Goal: Task Accomplishment & Management: Manage account settings

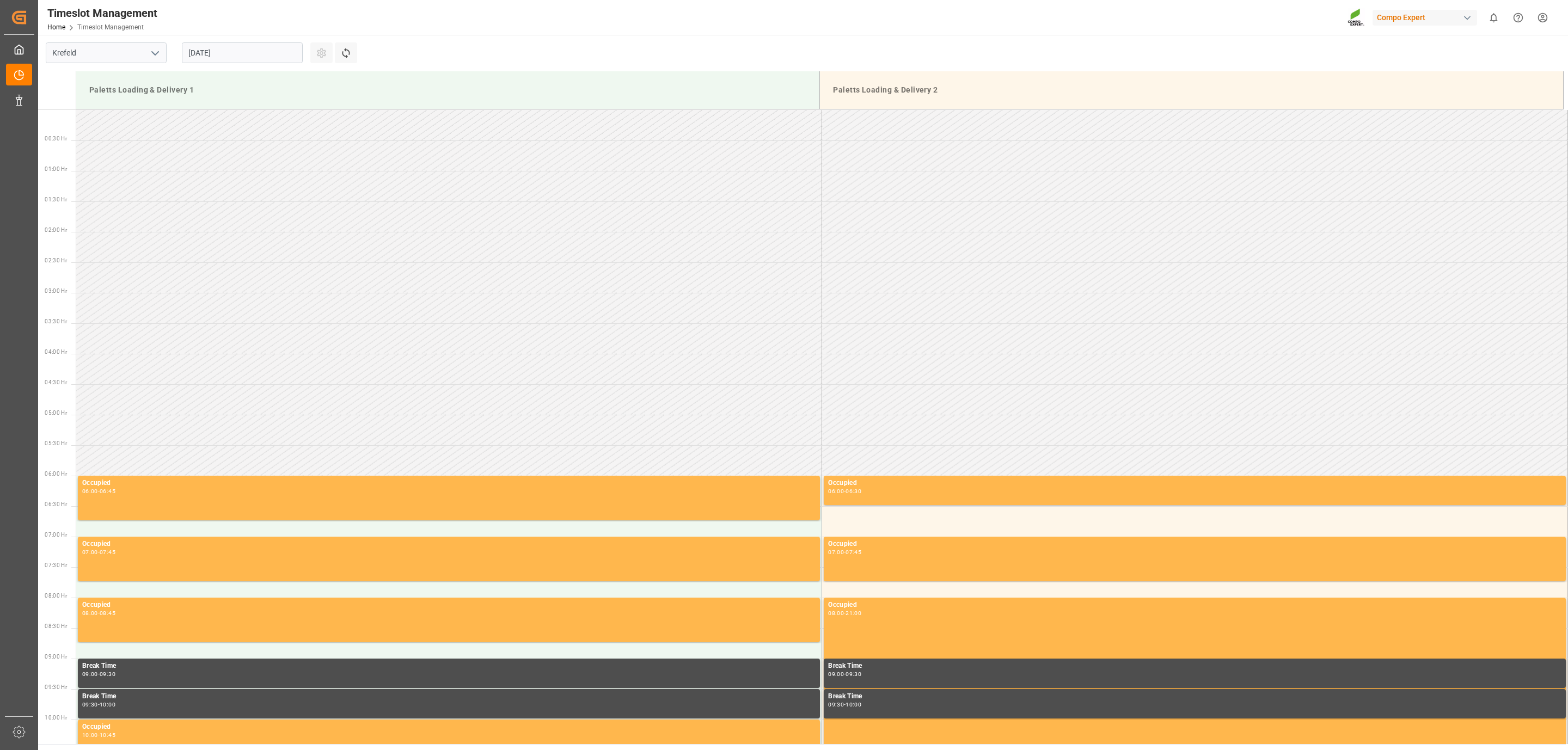
scroll to position [420, 0]
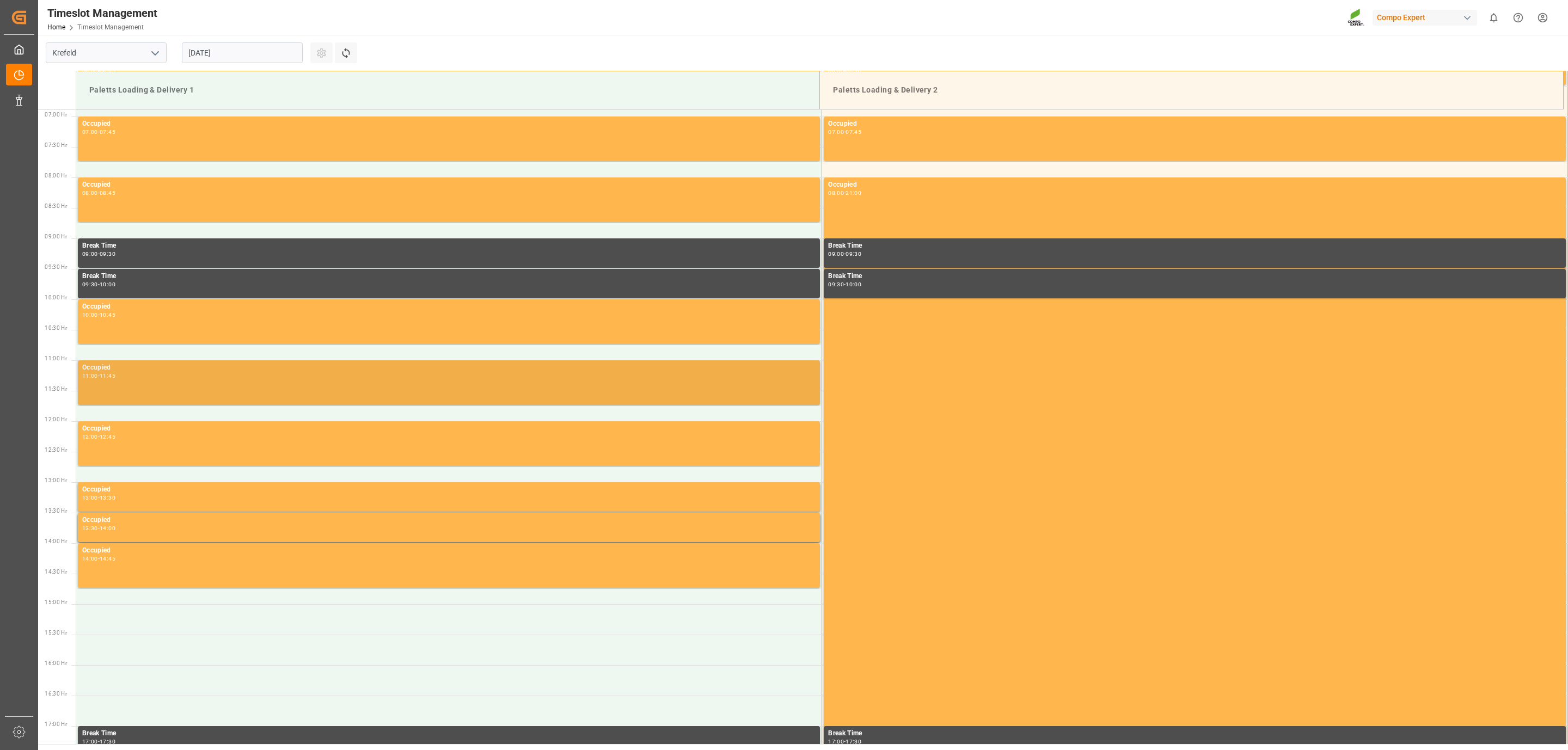
click at [160, 384] on div "Occupied 11:00 - 11:45" at bounding box center [448, 382] width 733 height 40
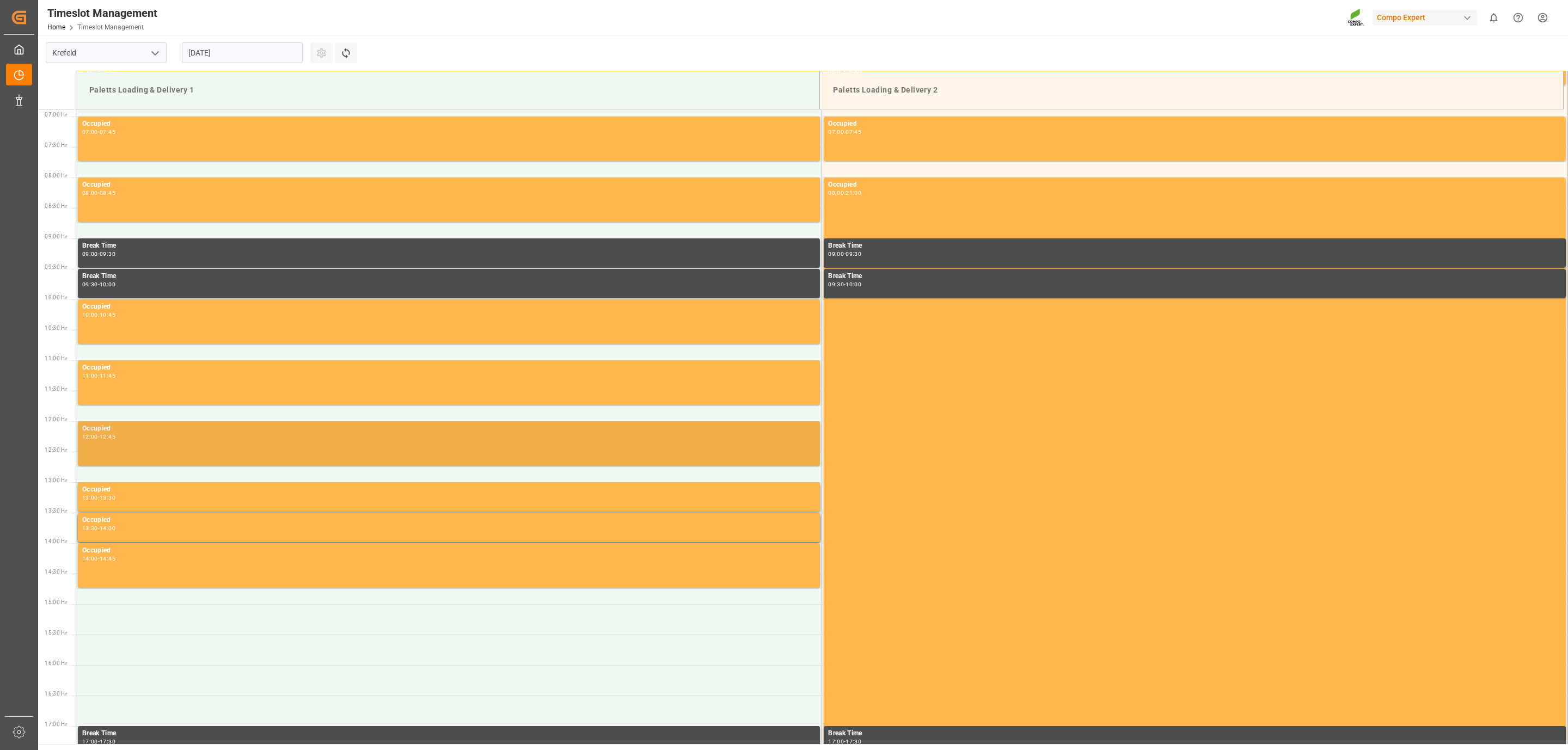
scroll to position [502, 0]
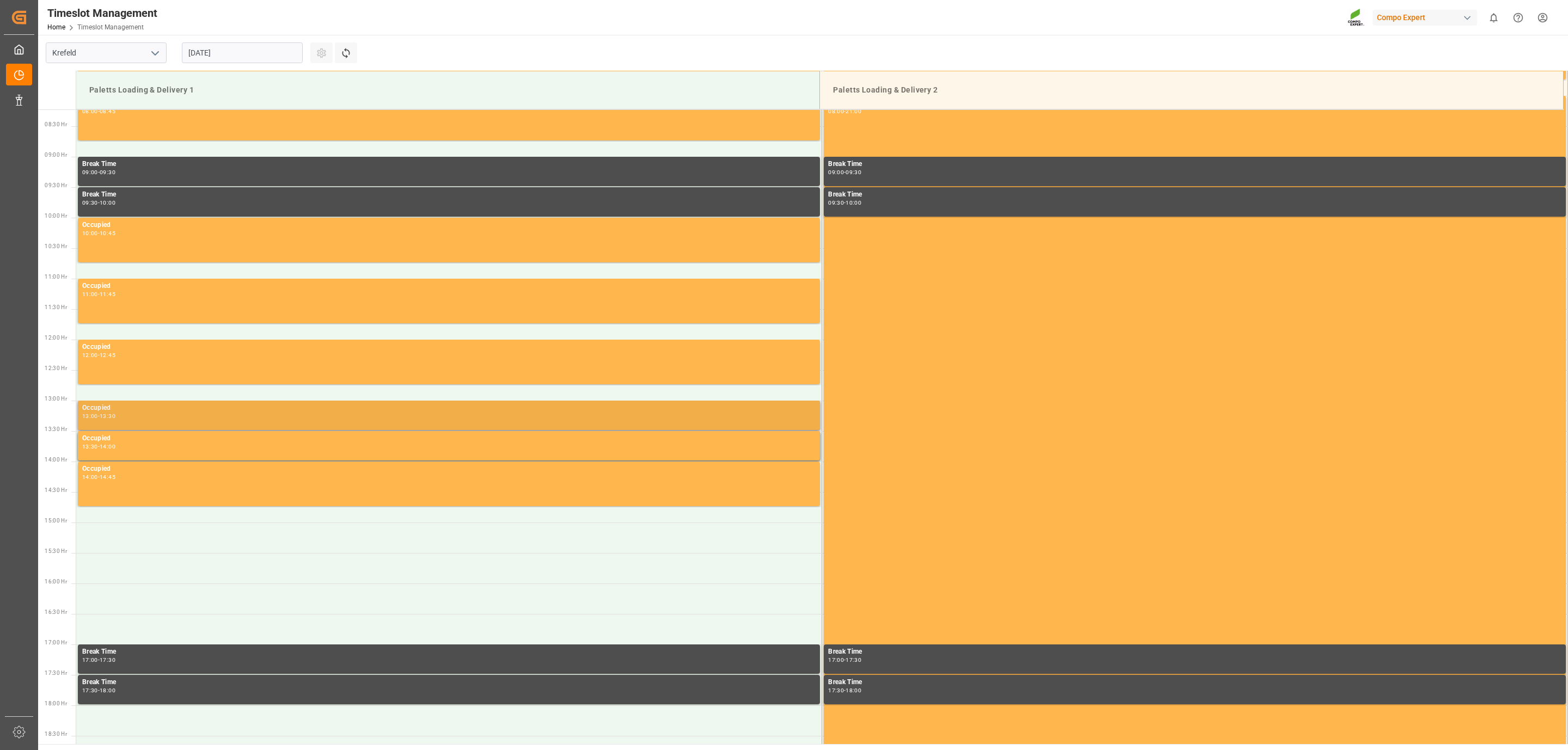
click at [250, 417] on div "13:00 - 13:30" at bounding box center [448, 417] width 733 height 6
drag, startPoint x: 213, startPoint y: 410, endPoint x: 146, endPoint y: 415, distance: 67.2
click at [157, 415] on div "13:00 - 13:30" at bounding box center [448, 417] width 733 height 6
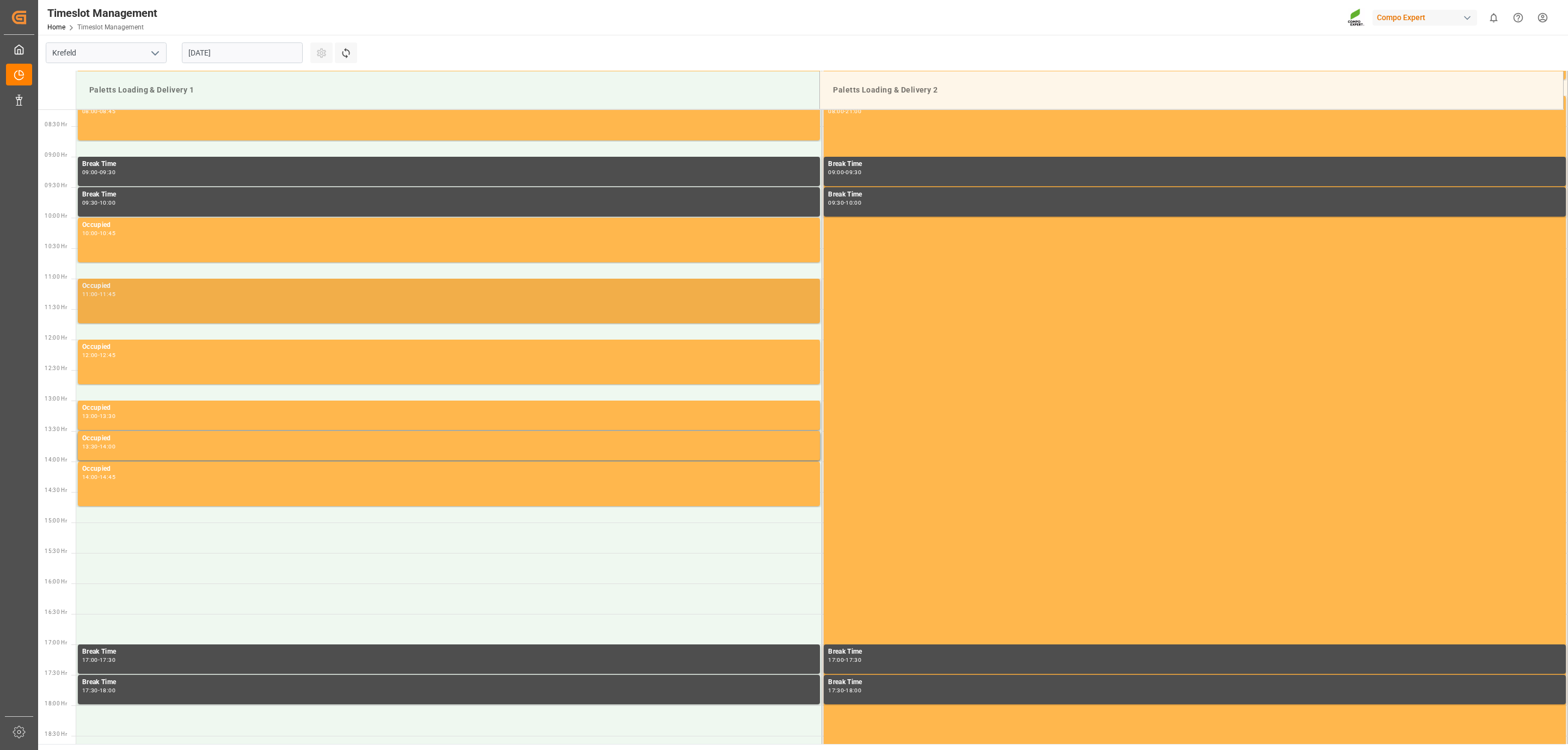
click at [195, 303] on div "Occupied 11:00 - 11:45" at bounding box center [448, 301] width 733 height 40
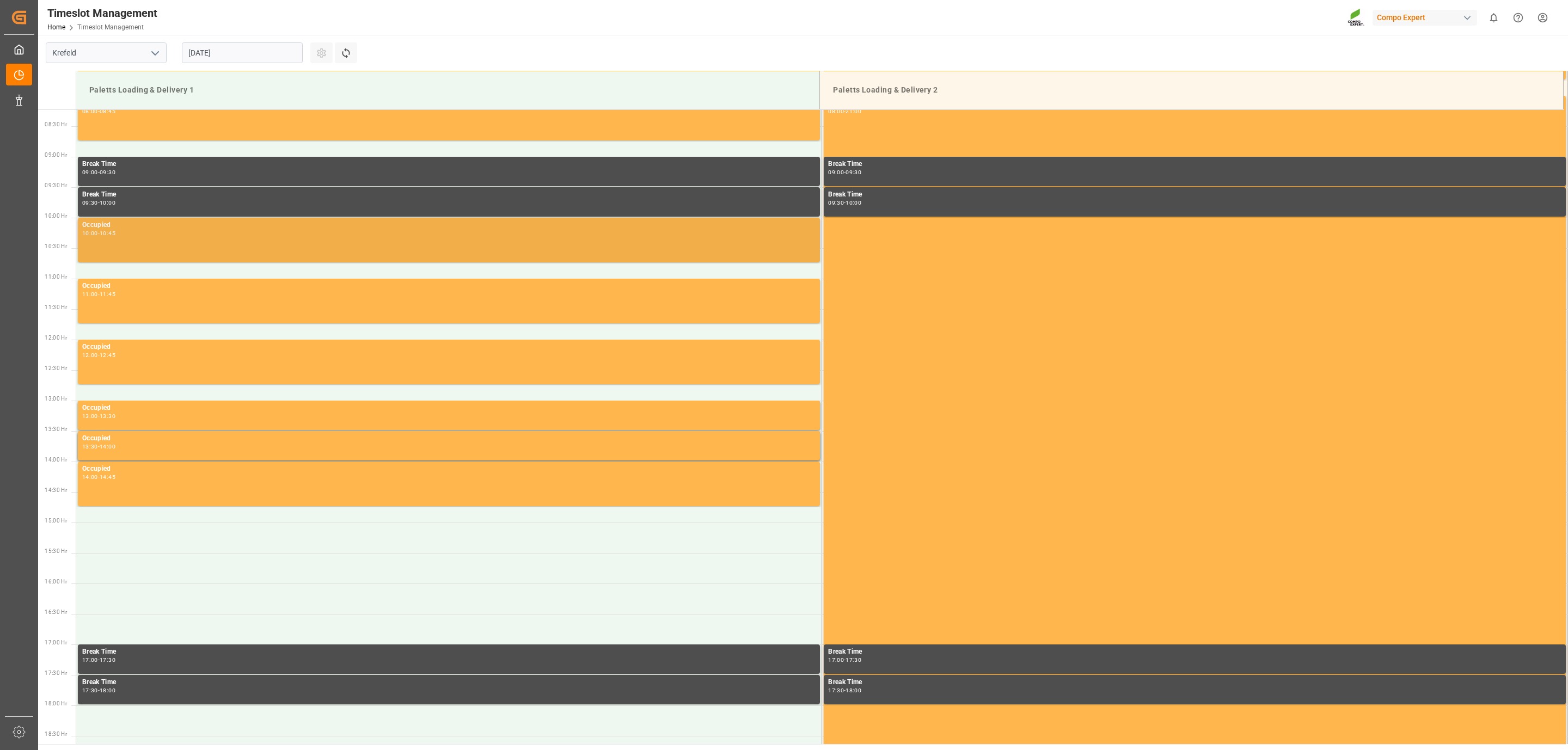
click at [196, 250] on div "Occupied 10:00 - 10:45" at bounding box center [448, 240] width 733 height 40
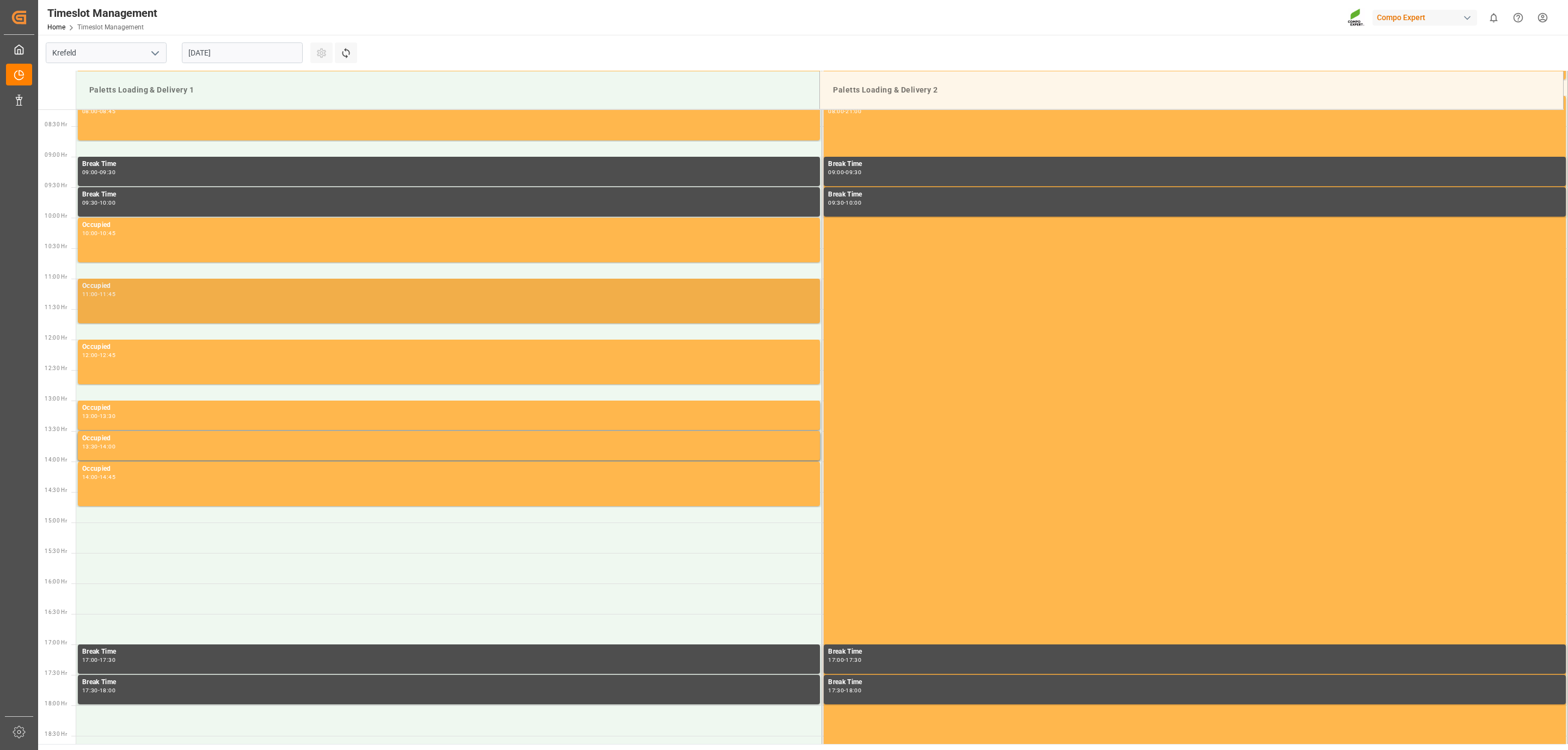
scroll to position [420, 0]
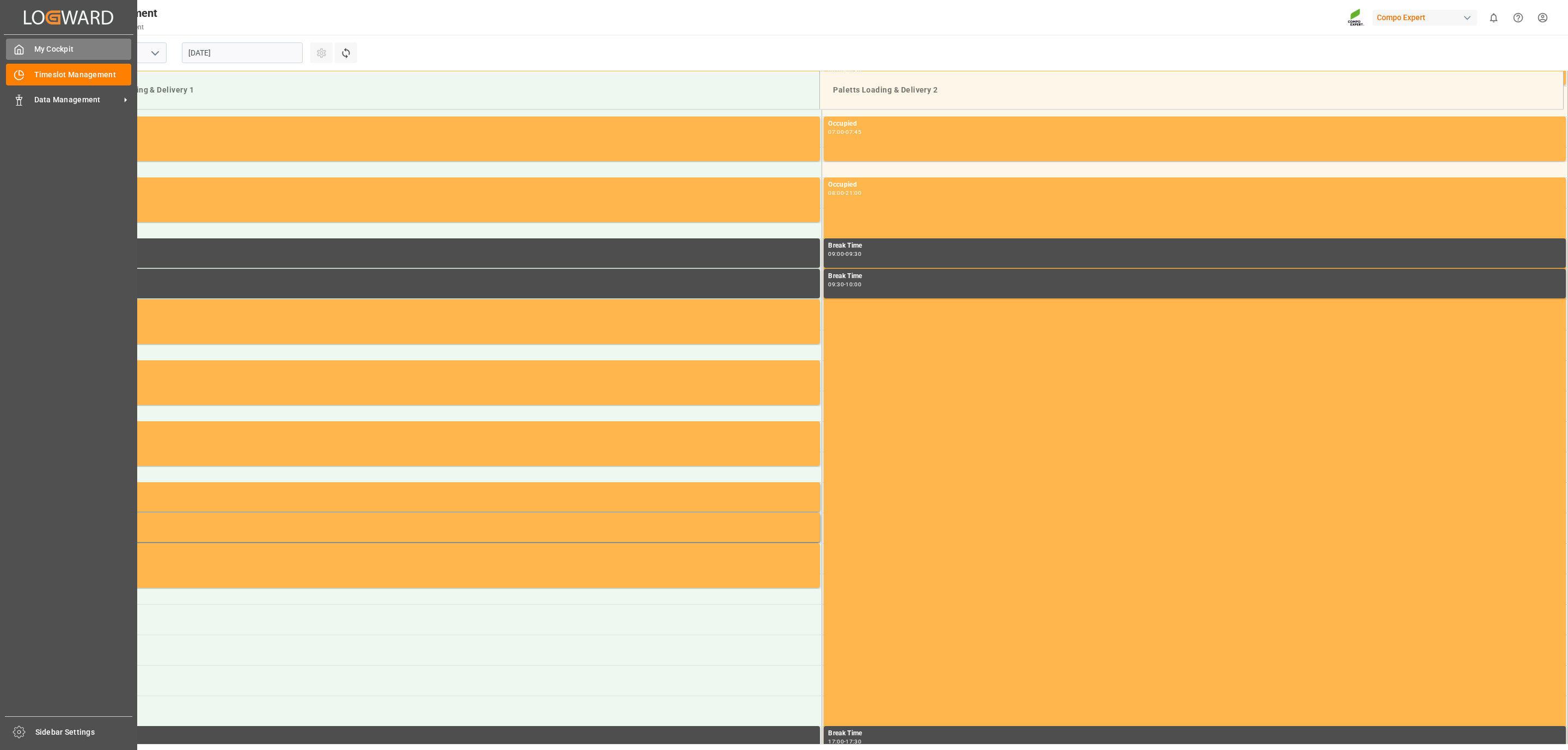
click at [74, 49] on span "My Cockpit" at bounding box center [82, 49] width 97 height 11
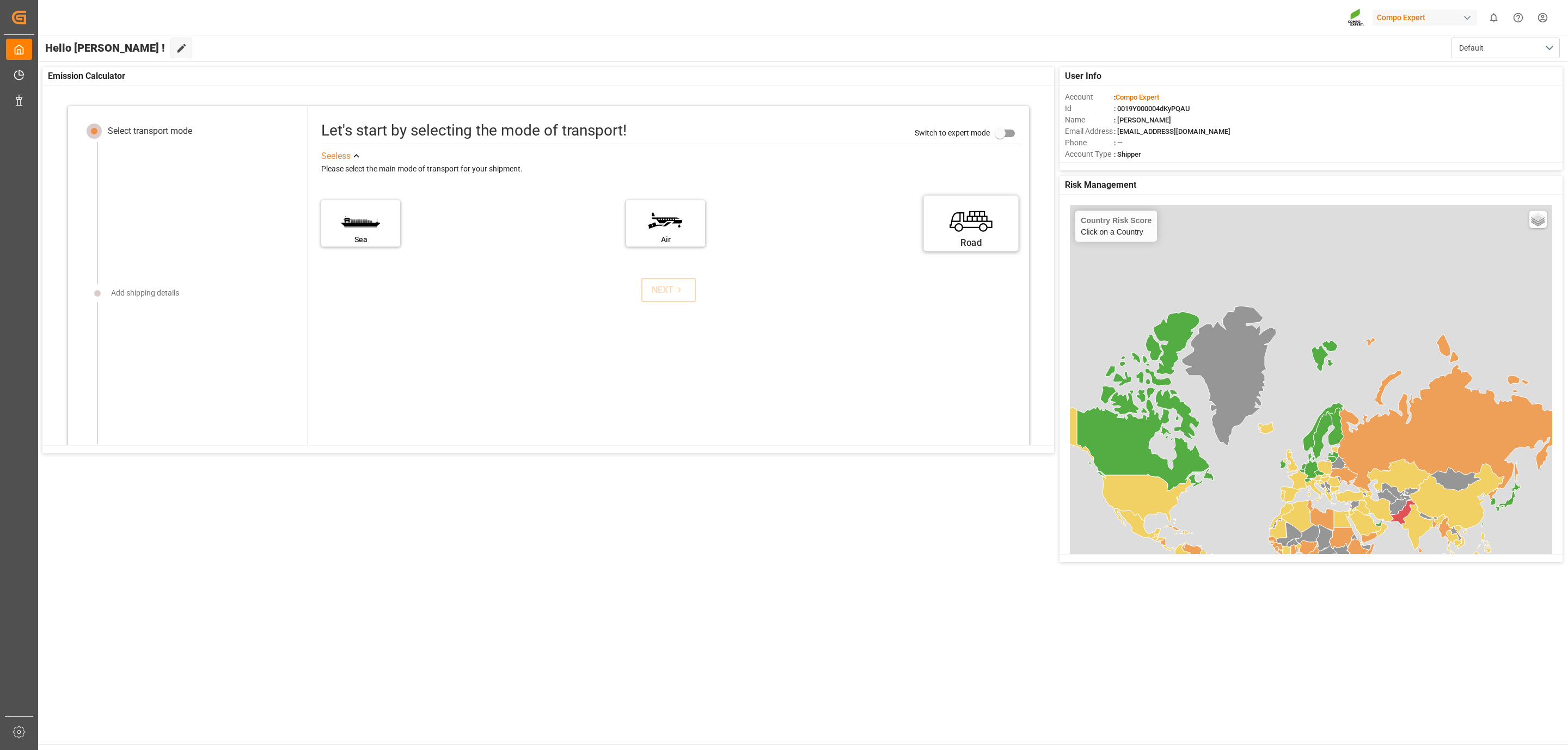
click at [947, 237] on div "Road" at bounding box center [970, 243] width 82 height 13
click at [0, 0] on input "Road" at bounding box center [0, 0] width 0 height 0
click at [978, 237] on div "Road" at bounding box center [970, 243] width 82 height 13
click at [0, 0] on input "Road" at bounding box center [0, 0] width 0 height 0
click at [681, 291] on icon at bounding box center [679, 289] width 11 height 11
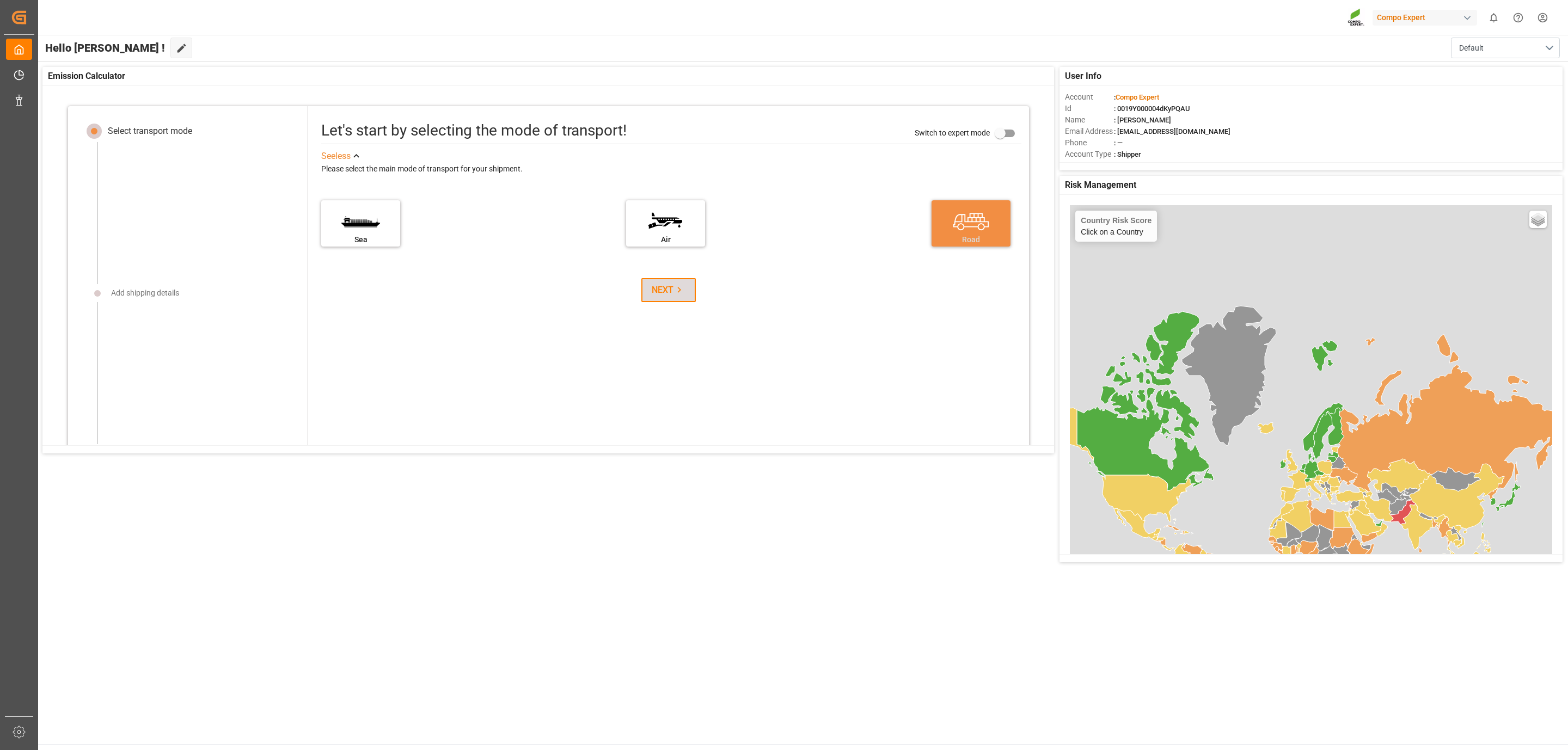
scroll to position [51, 0]
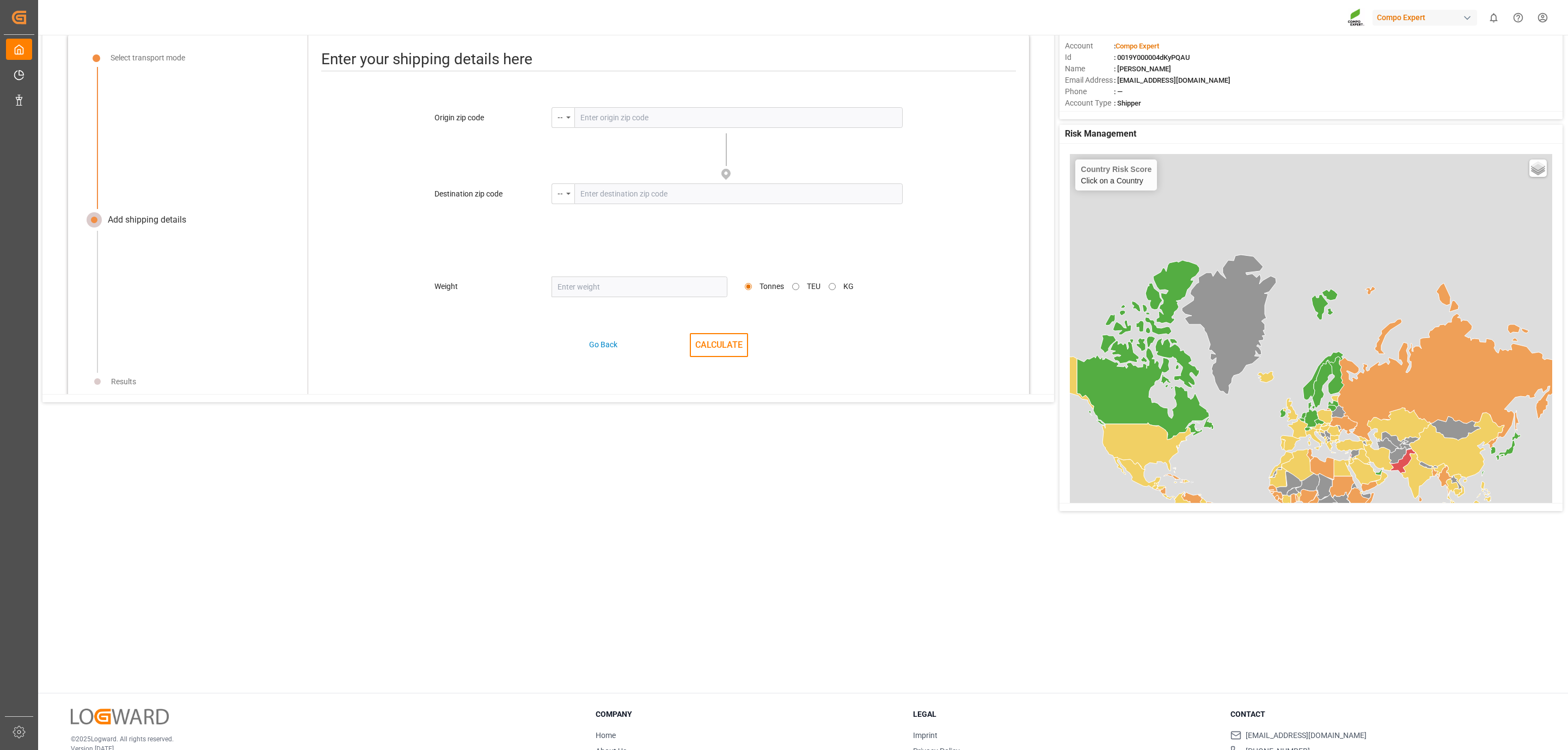
click at [666, 116] on input "text" at bounding box center [738, 117] width 328 height 21
click at [600, 340] on div "Go Back" at bounding box center [603, 345] width 28 height 11
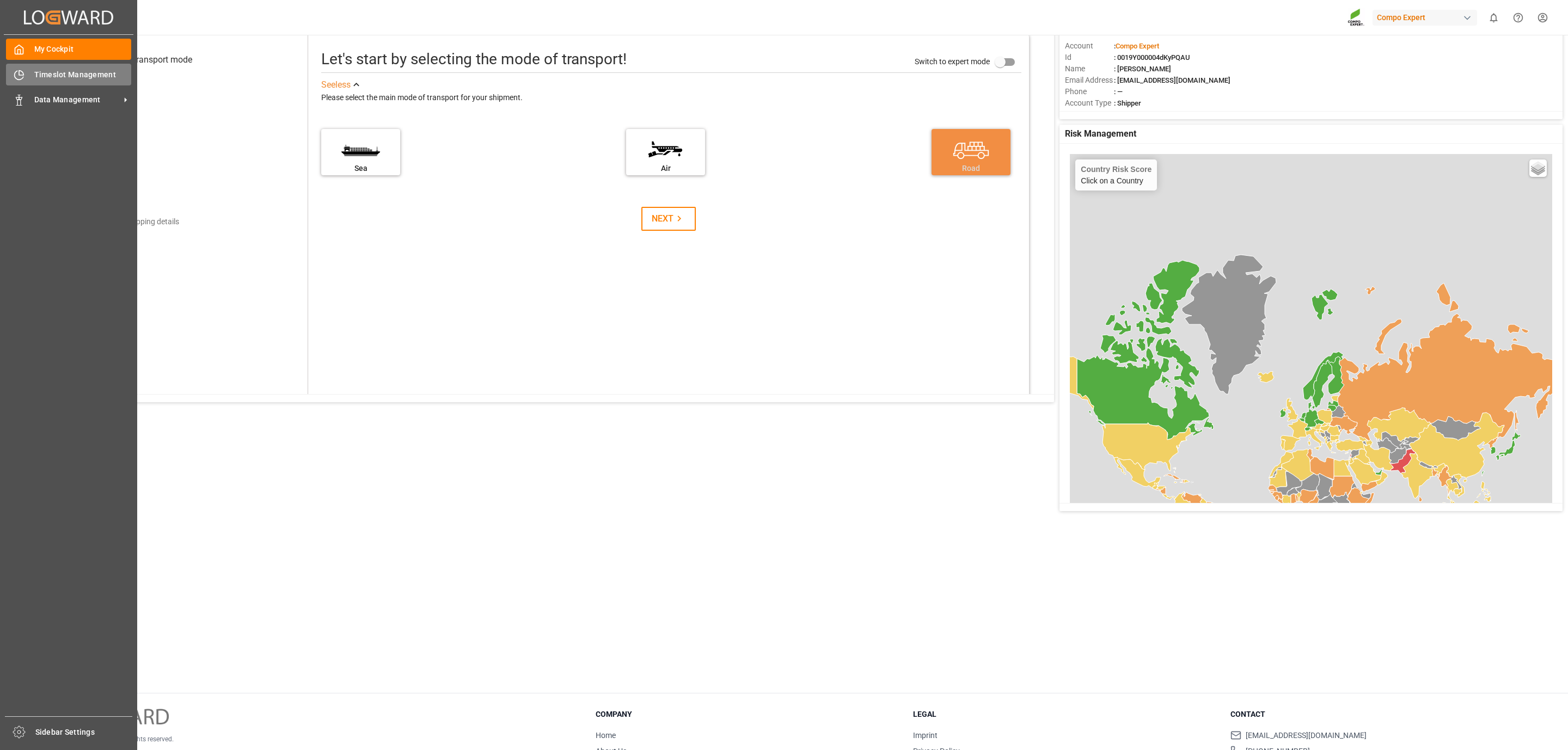
click at [23, 74] on icon at bounding box center [21, 73] width 4 height 4
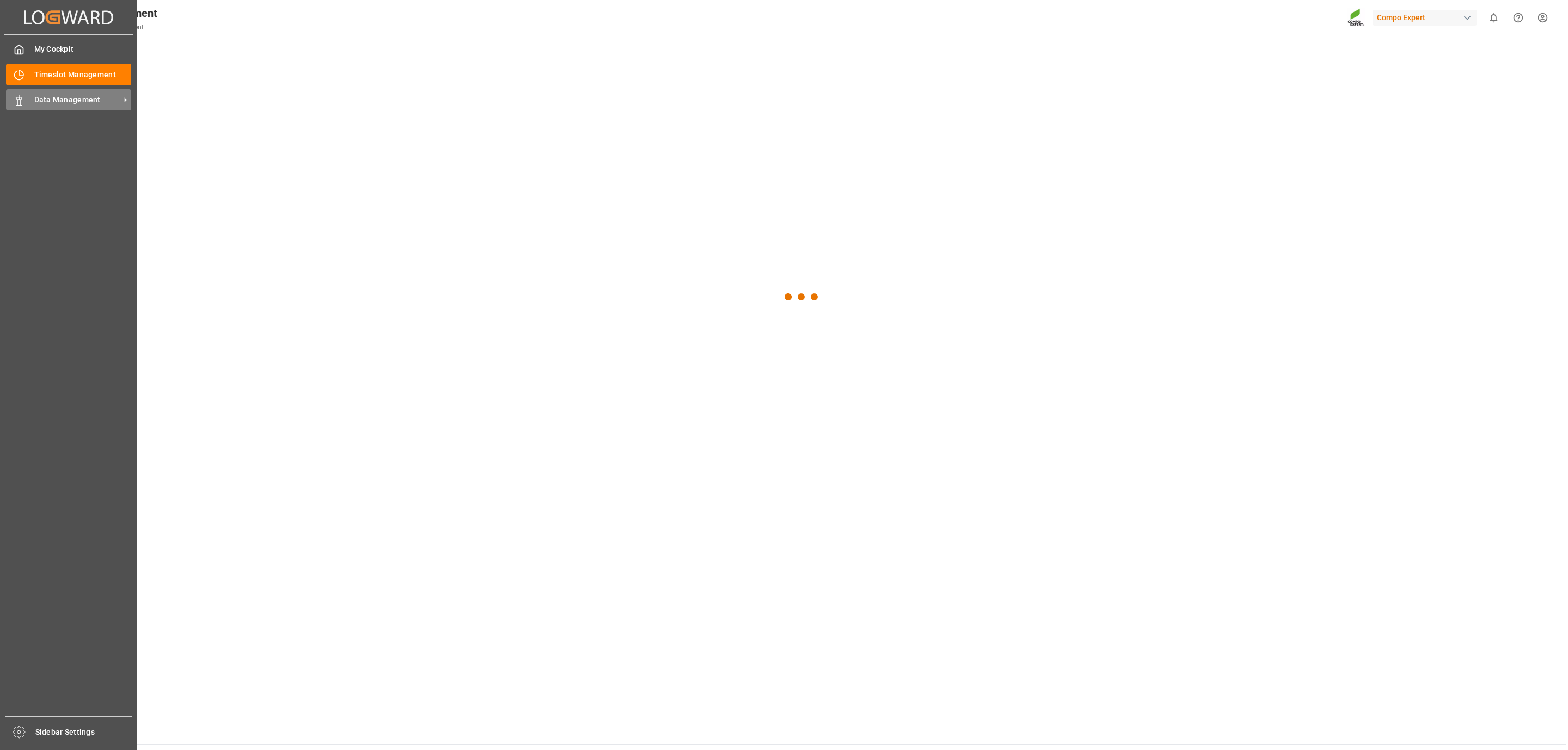
click at [43, 99] on span "Data Management" at bounding box center [77, 100] width 86 height 11
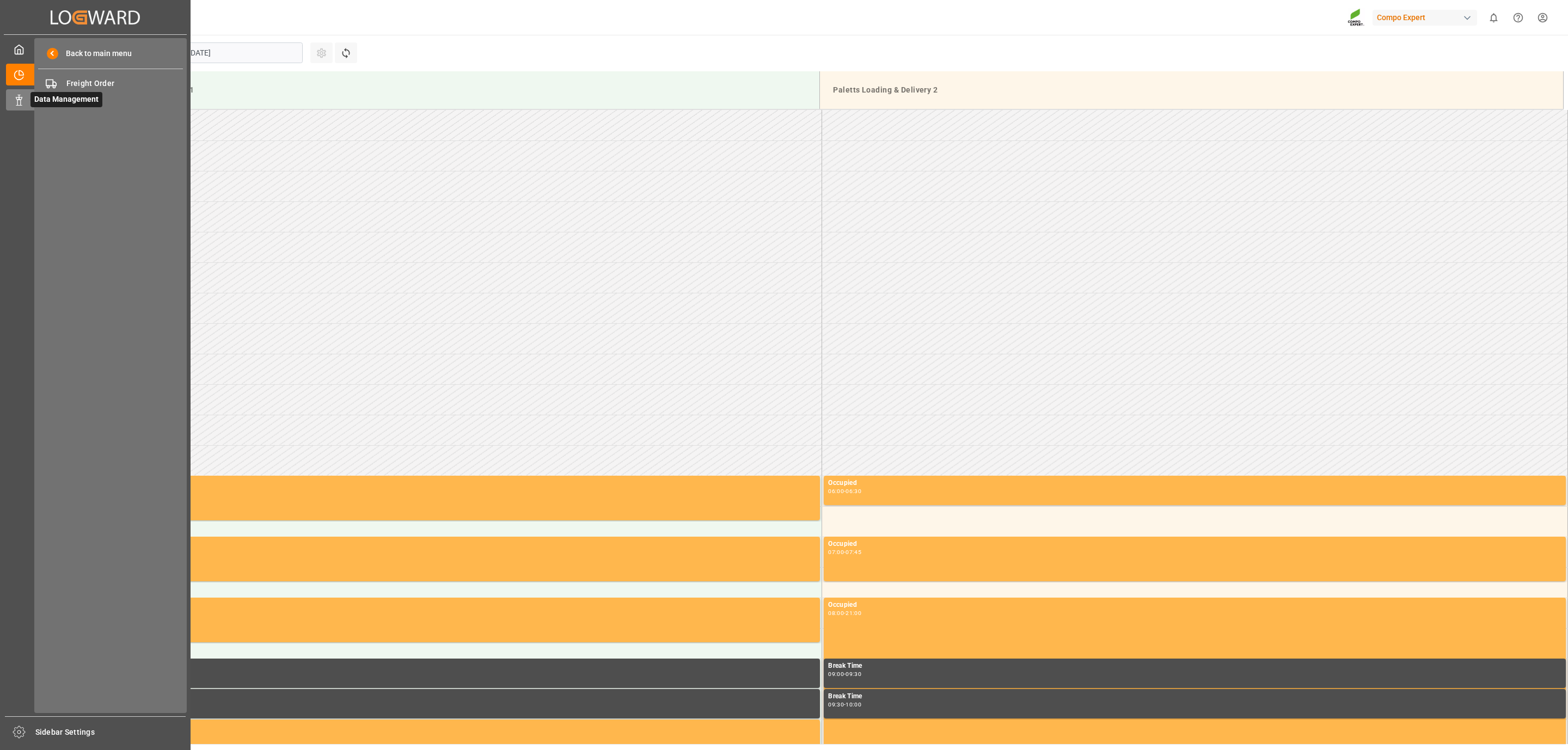
scroll to position [420, 0]
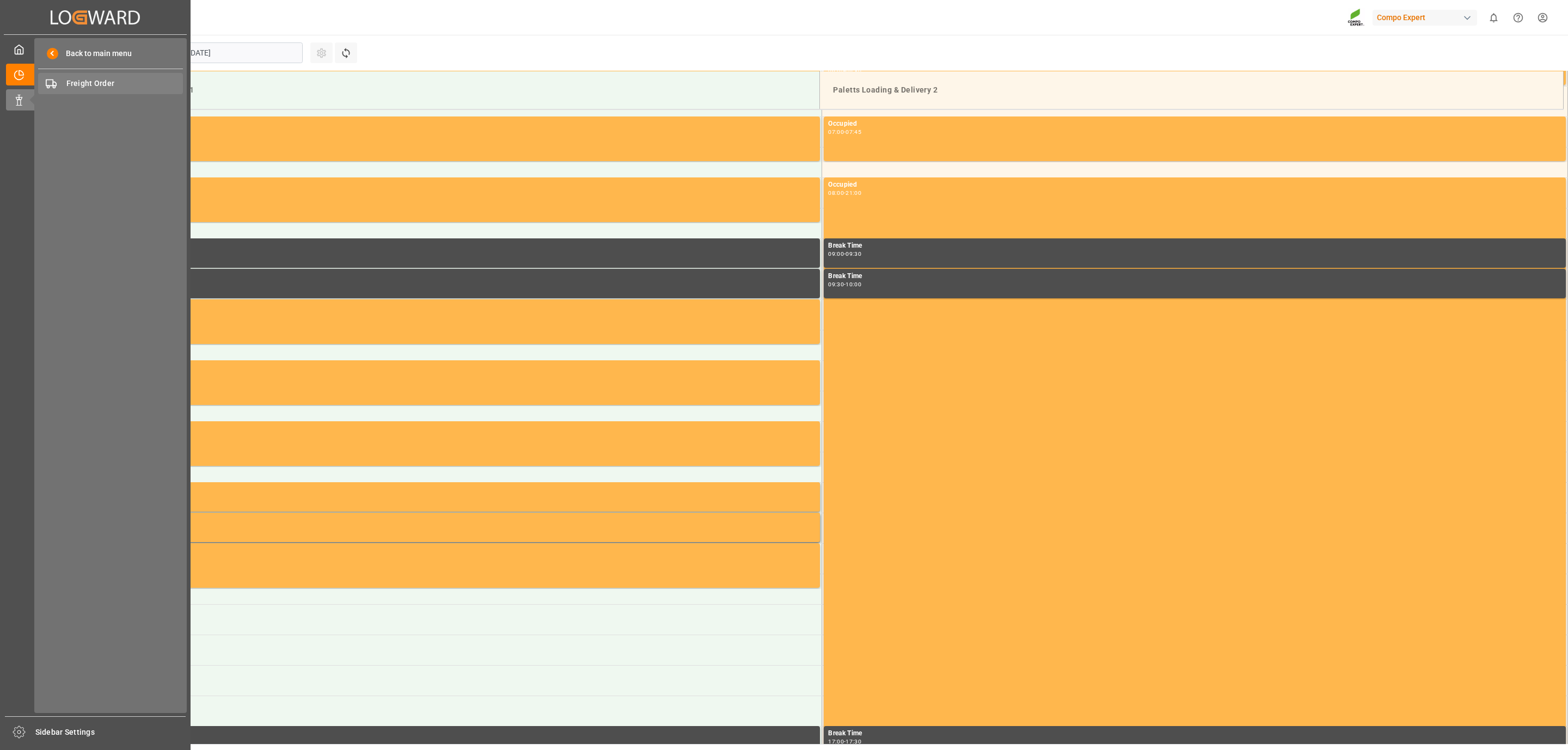
click at [100, 81] on span "Freight Order" at bounding box center [125, 84] width 117 height 11
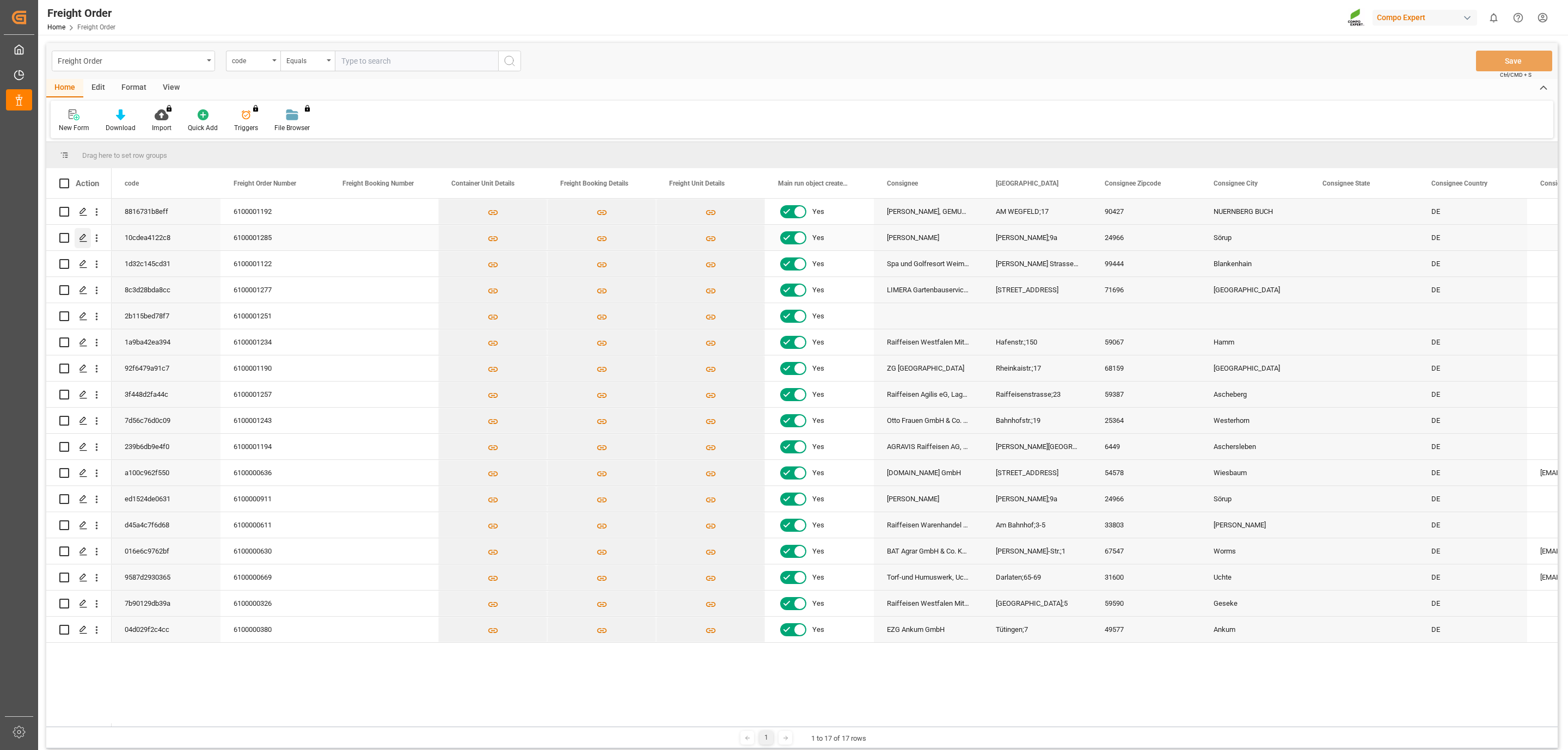
click at [81, 234] on icon "Press SPACE to select this row." at bounding box center [83, 238] width 9 height 9
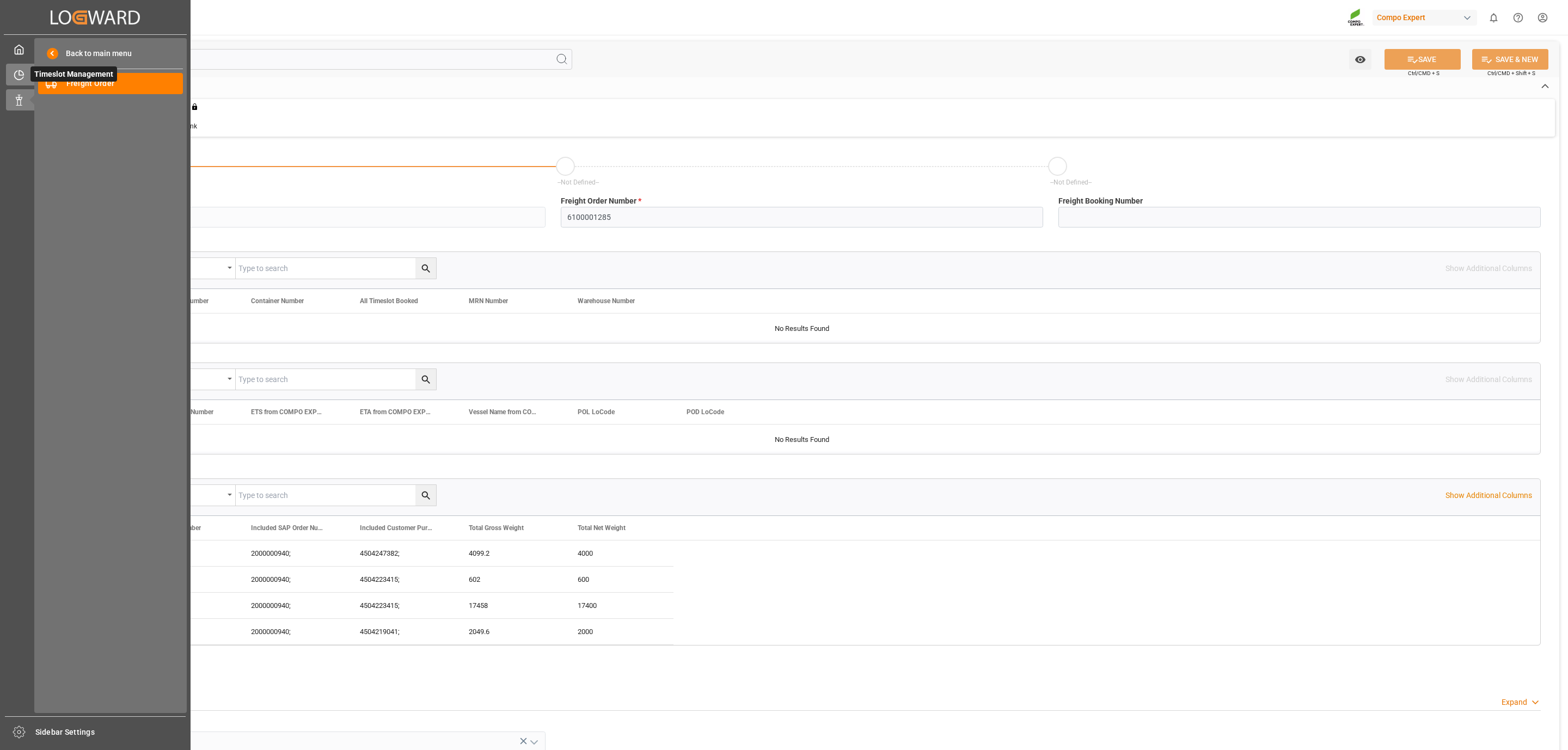
click at [23, 72] on icon at bounding box center [18, 75] width 11 height 11
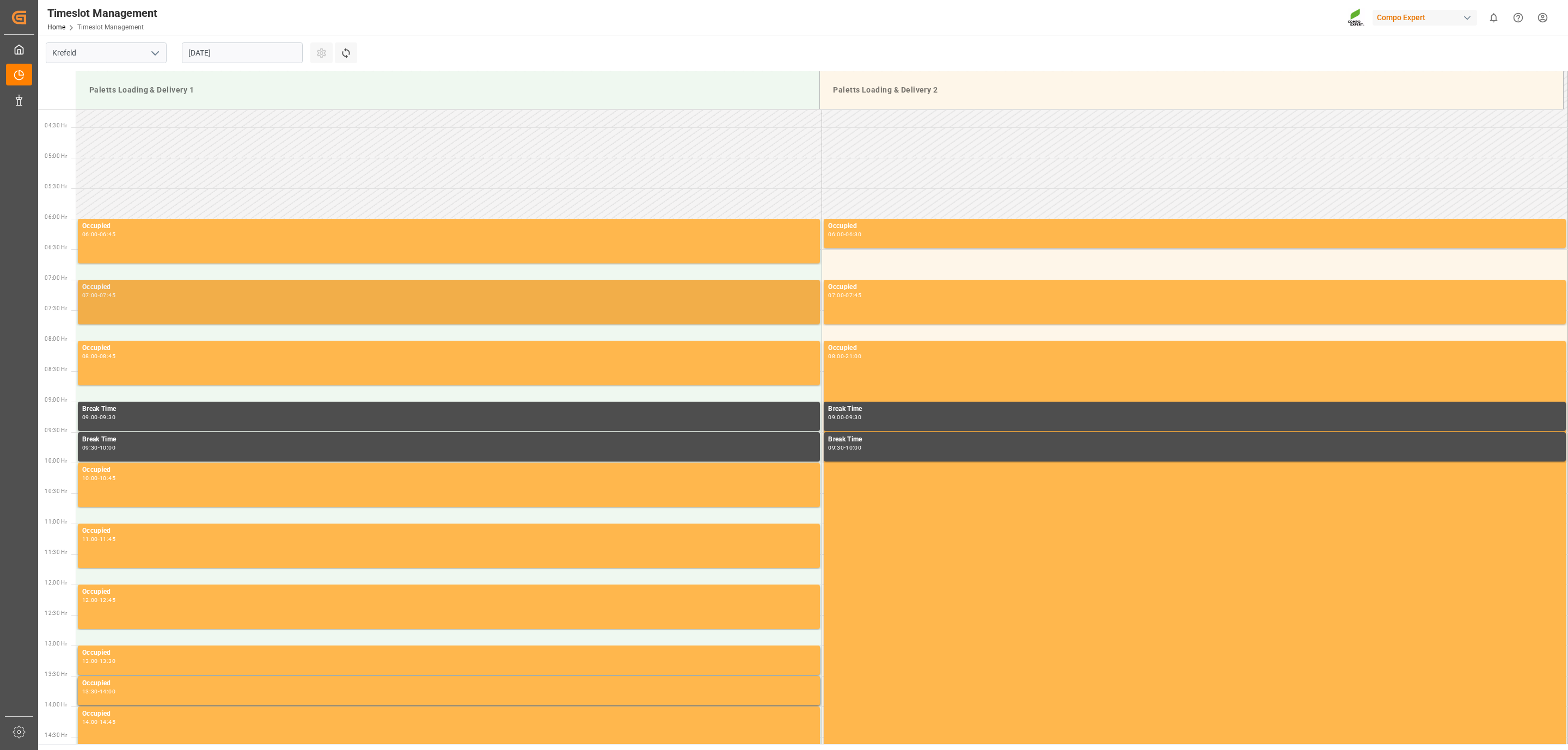
scroll to position [338, 0]
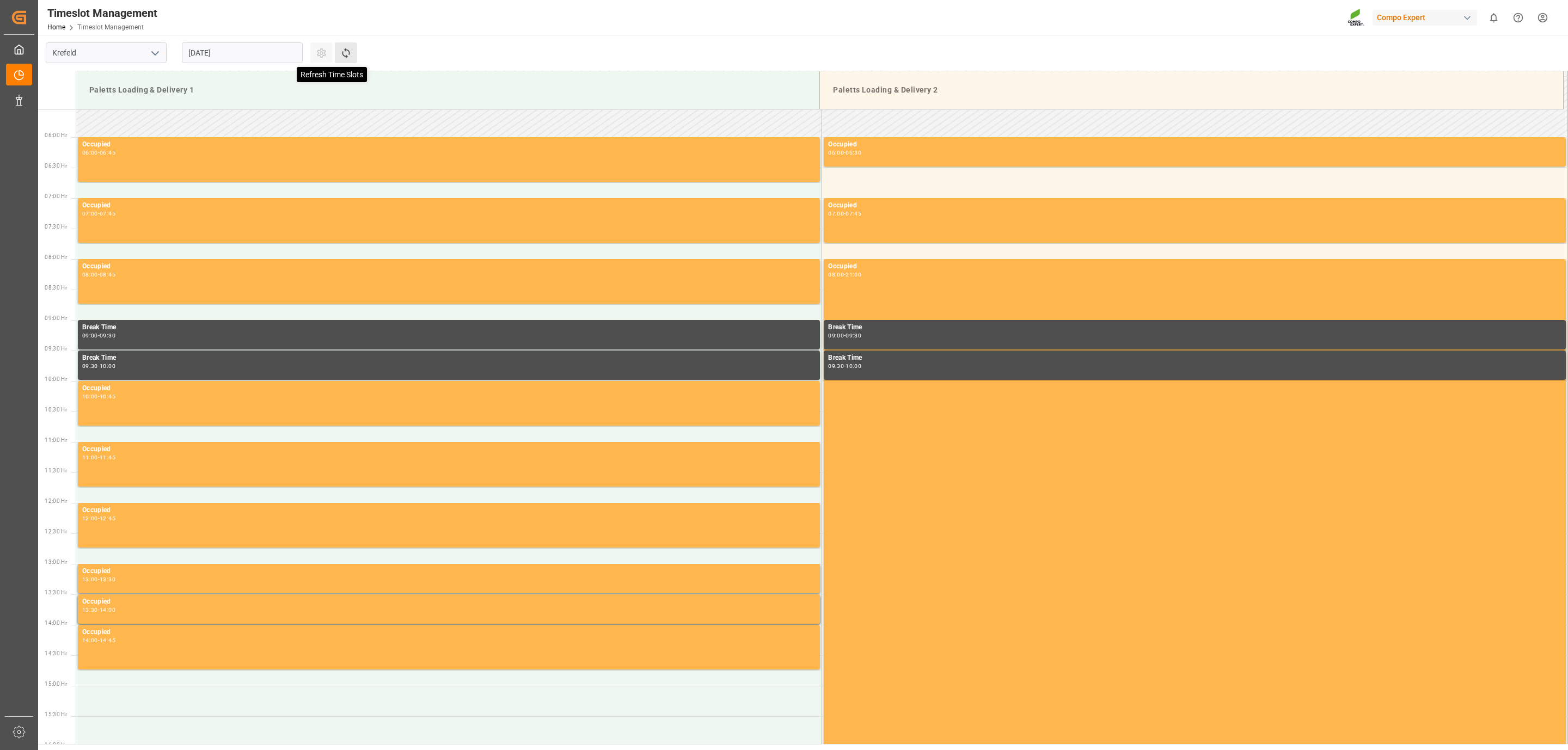
click at [345, 48] on icon at bounding box center [346, 53] width 11 height 11
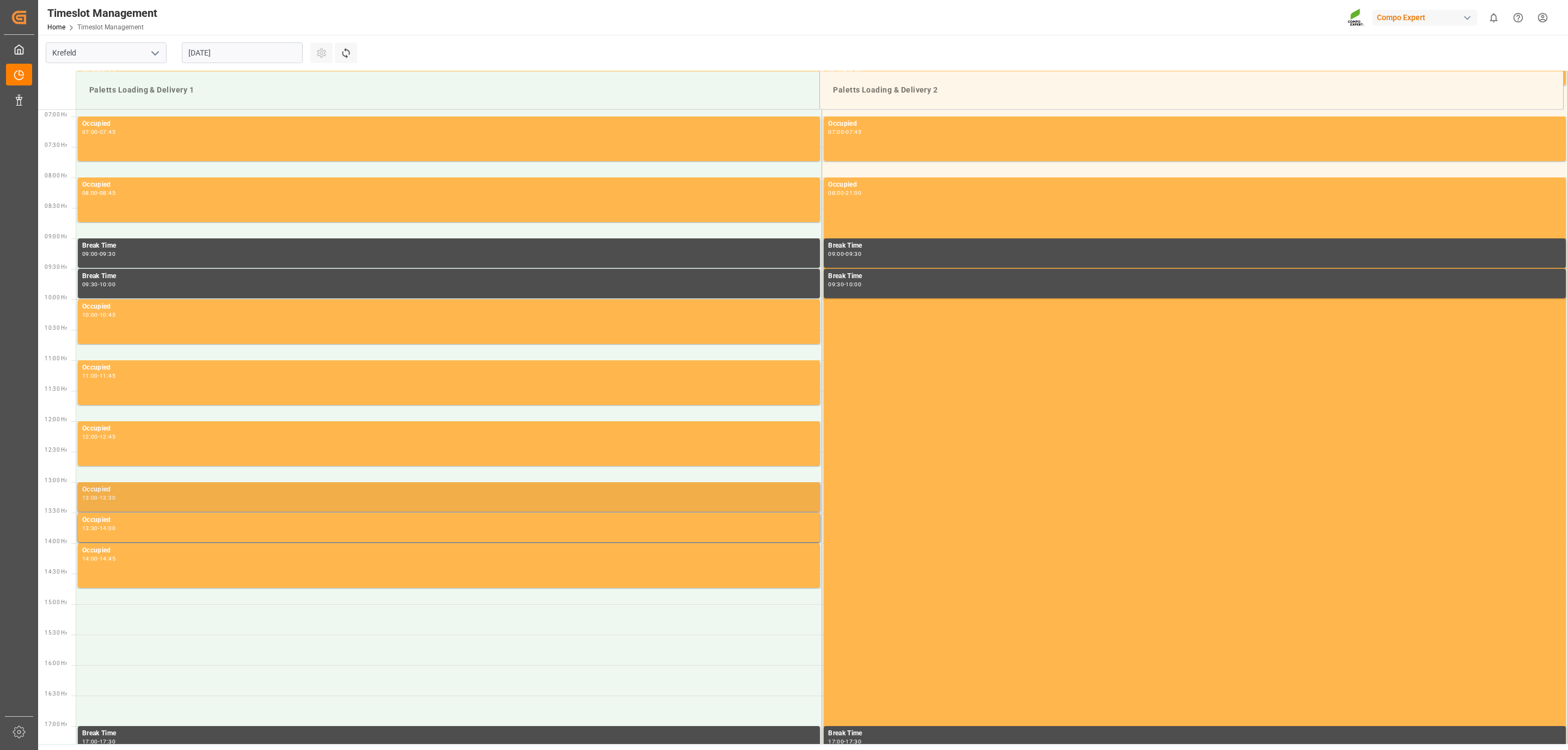
scroll to position [583, 0]
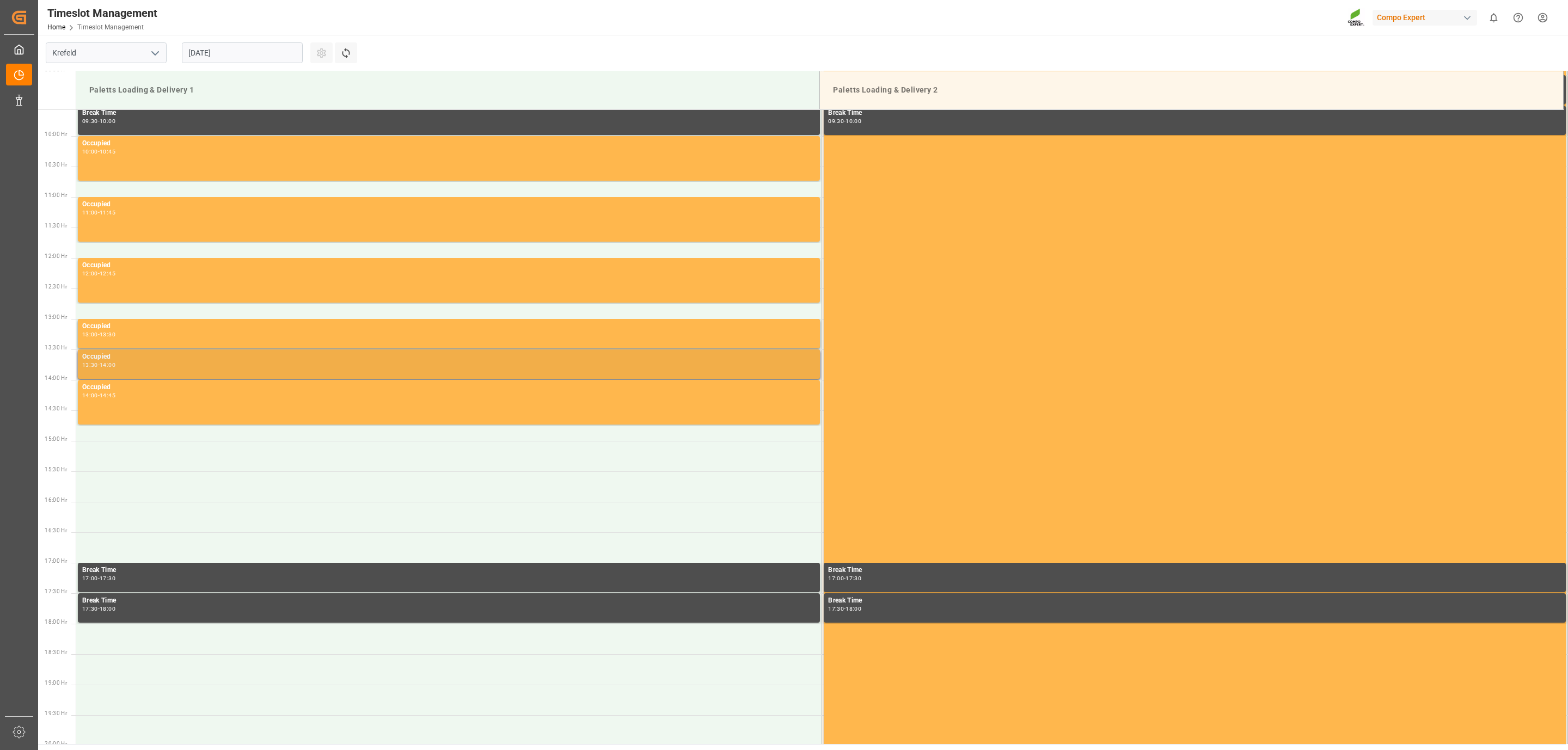
click at [144, 359] on div "Occupied" at bounding box center [448, 357] width 733 height 11
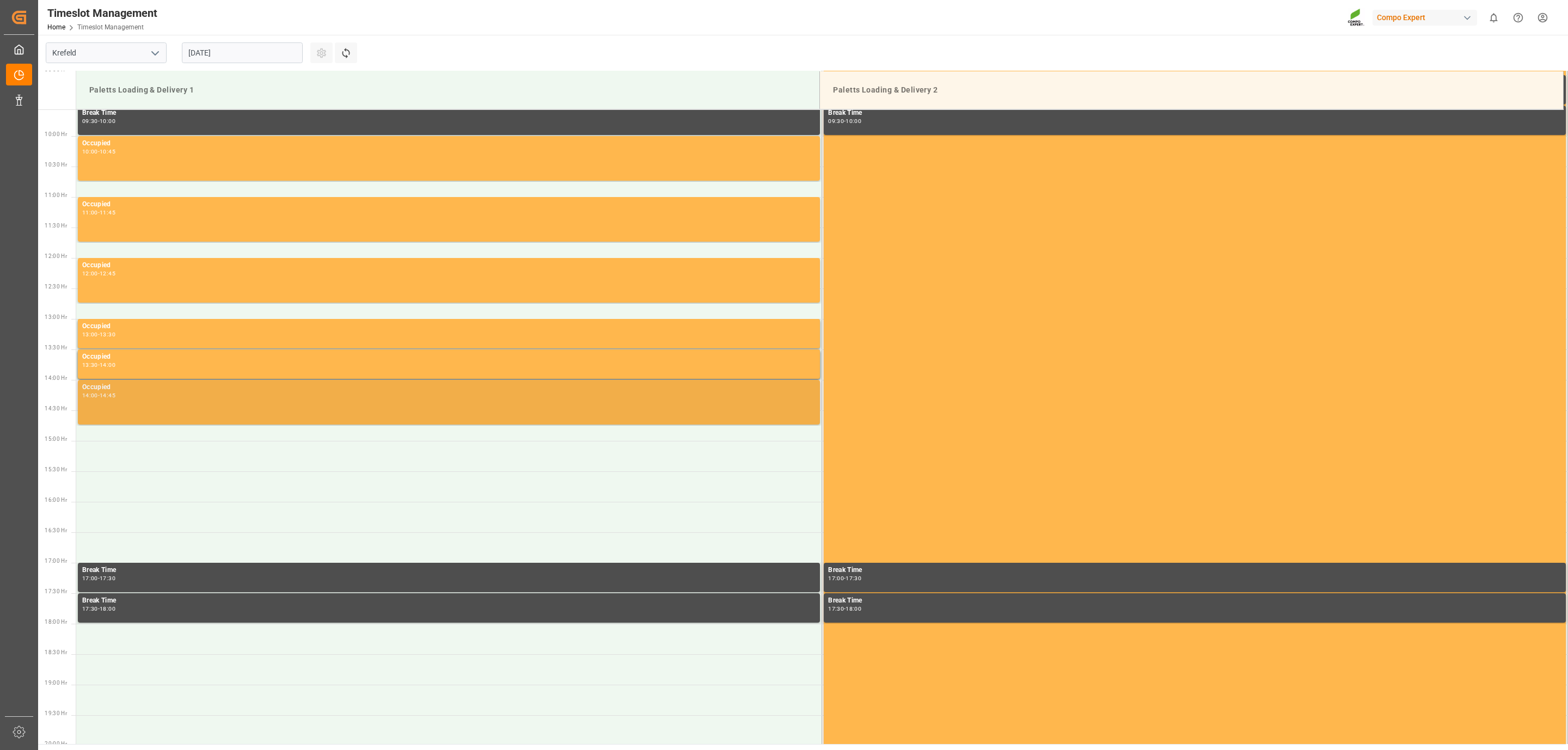
click at [178, 407] on div "Occupied 14:00 - 14:45" at bounding box center [448, 402] width 733 height 40
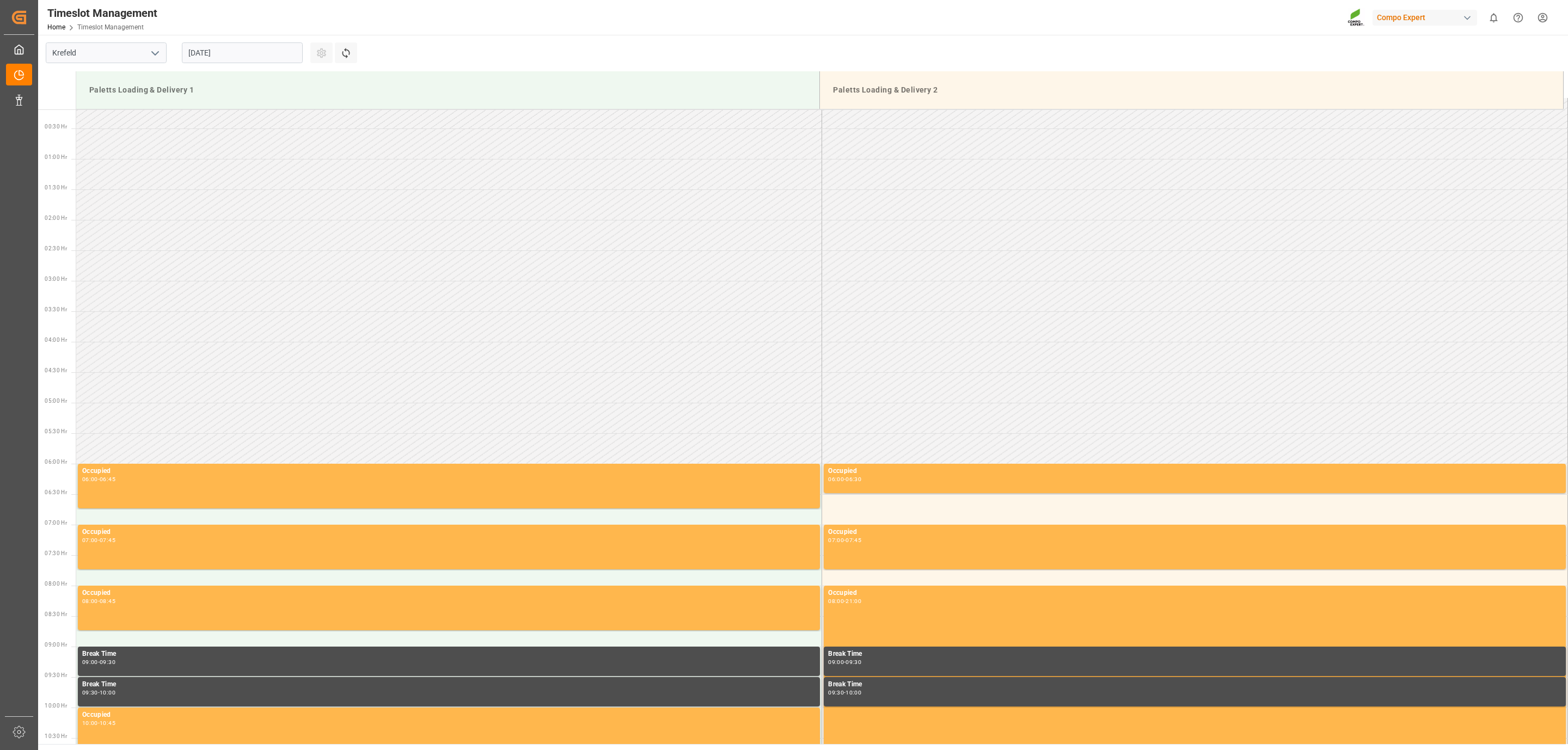
scroll to position [94, 0]
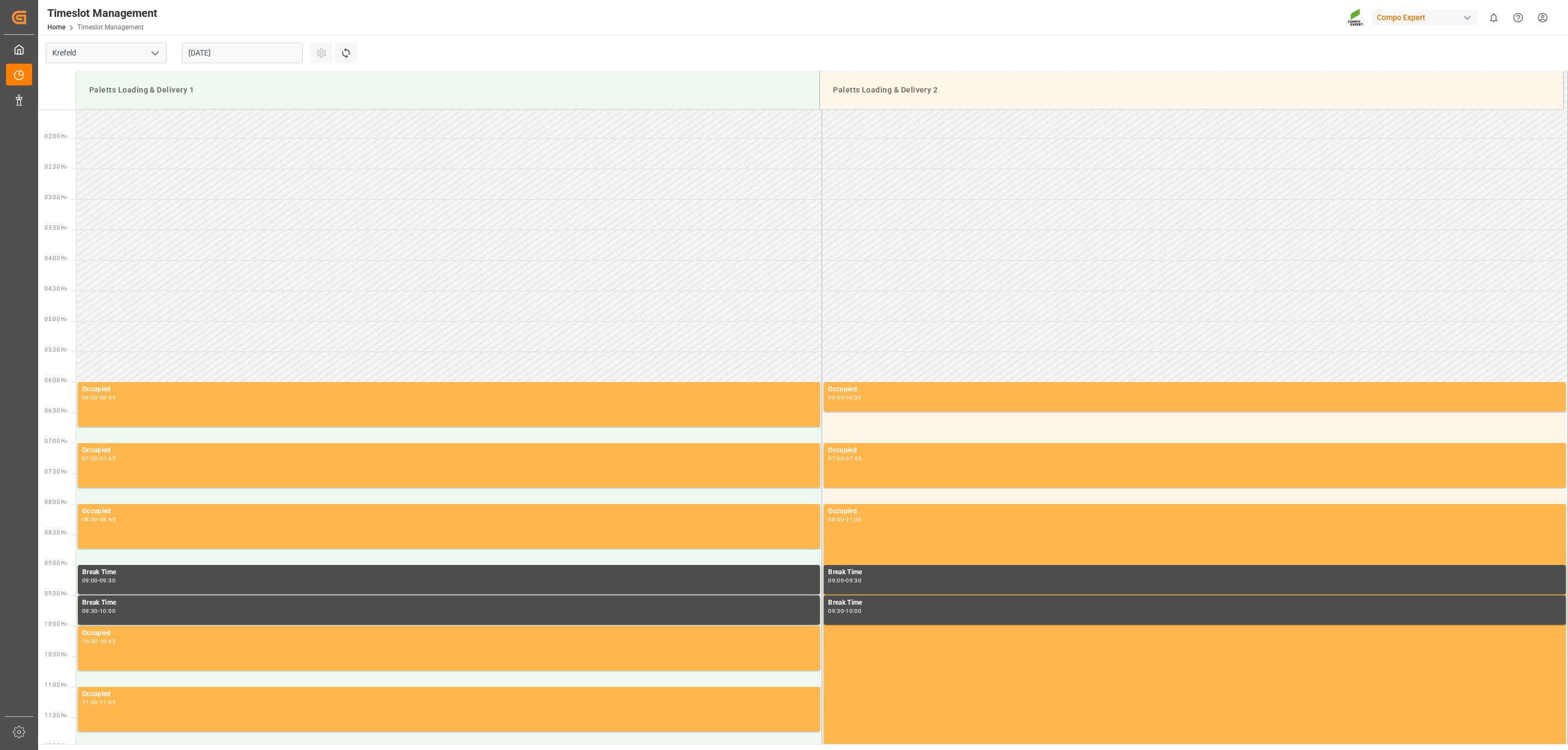
click at [1539, 22] on html "Created by potrace 1.15, written by [PERSON_NAME] [DATE]-[DATE] Created by potr…" at bounding box center [784, 375] width 1568 height 750
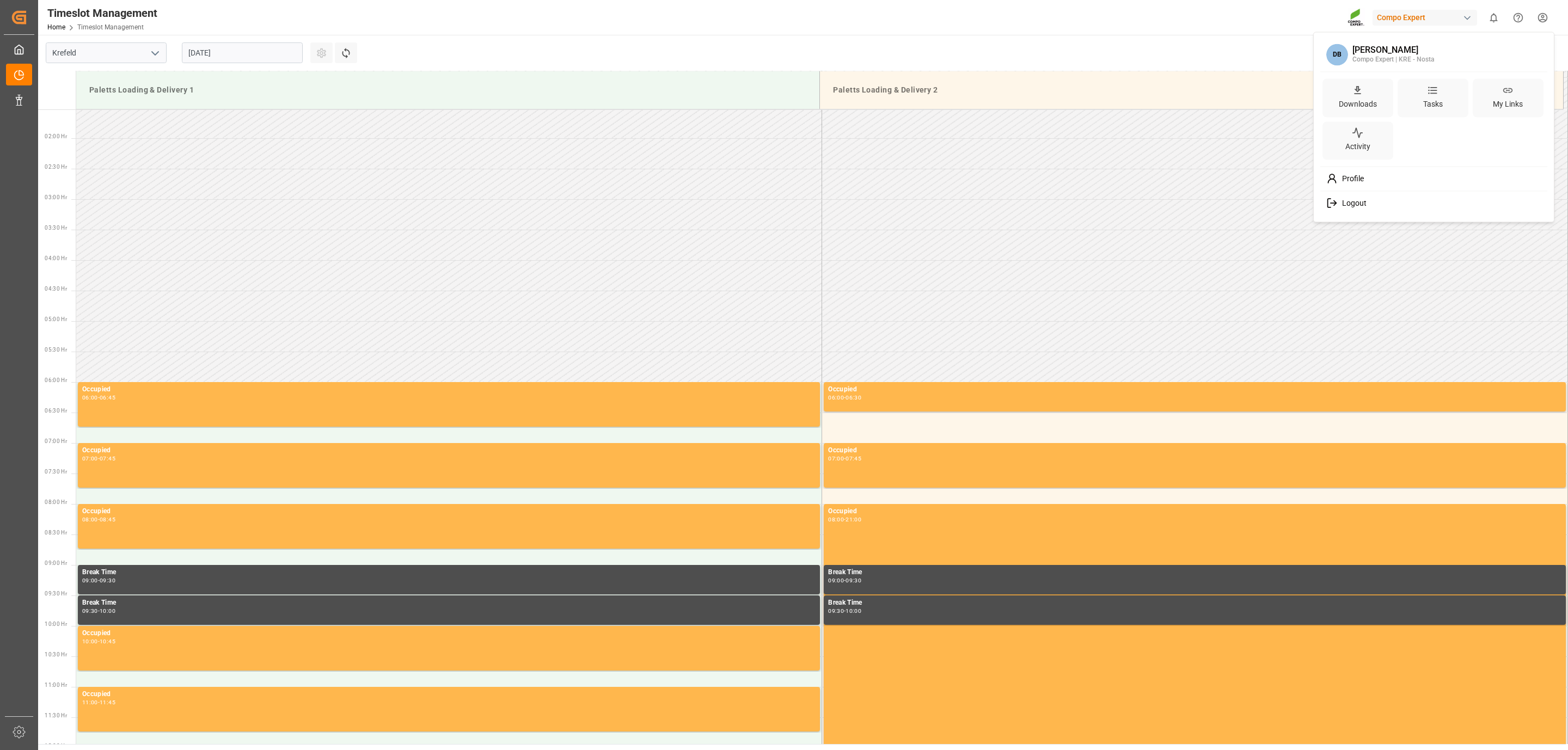
click at [1523, 20] on html "Created by potrace 1.15, written by [PERSON_NAME] [DATE]-[DATE] Created by potr…" at bounding box center [784, 375] width 1568 height 750
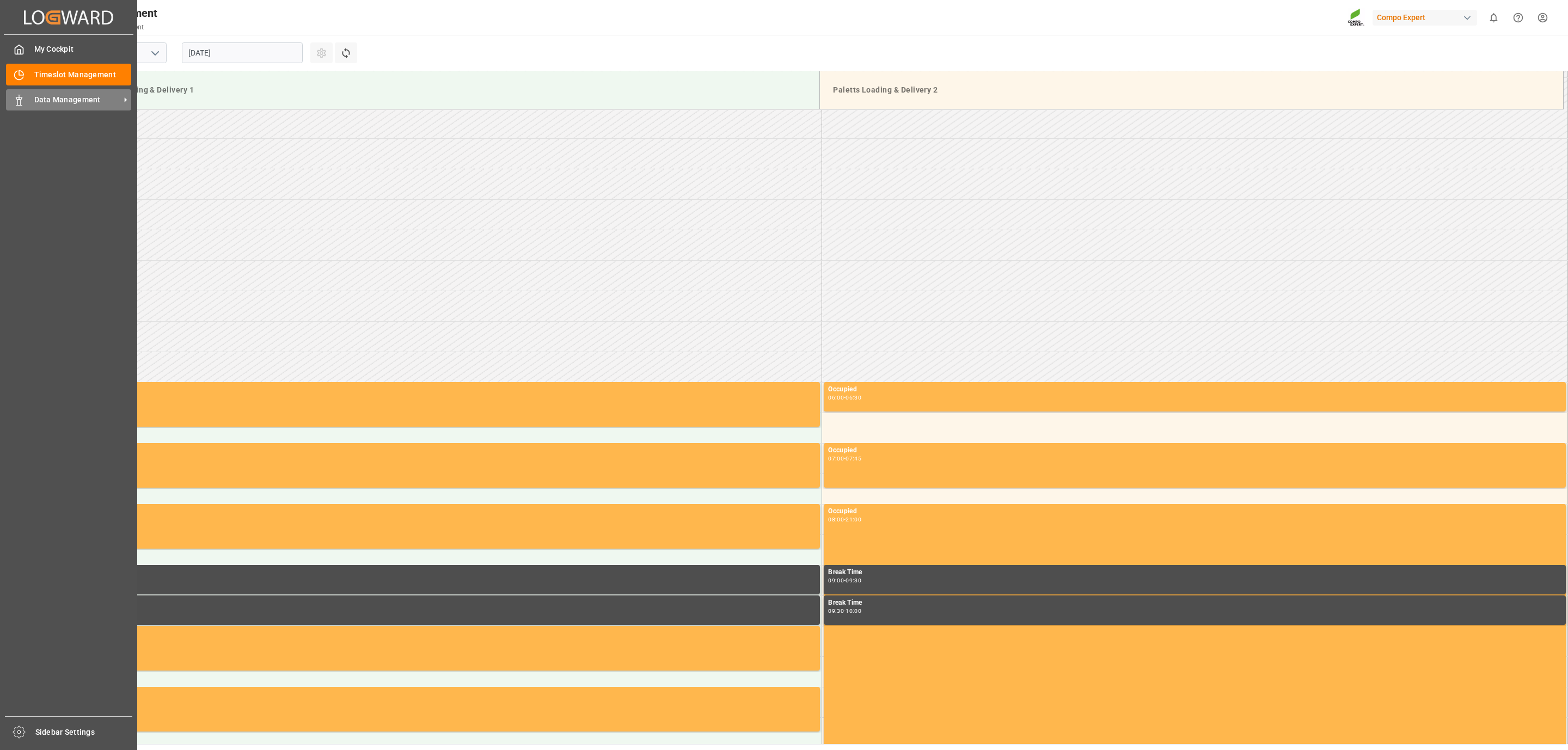
click at [43, 96] on span "Data Management" at bounding box center [77, 100] width 86 height 11
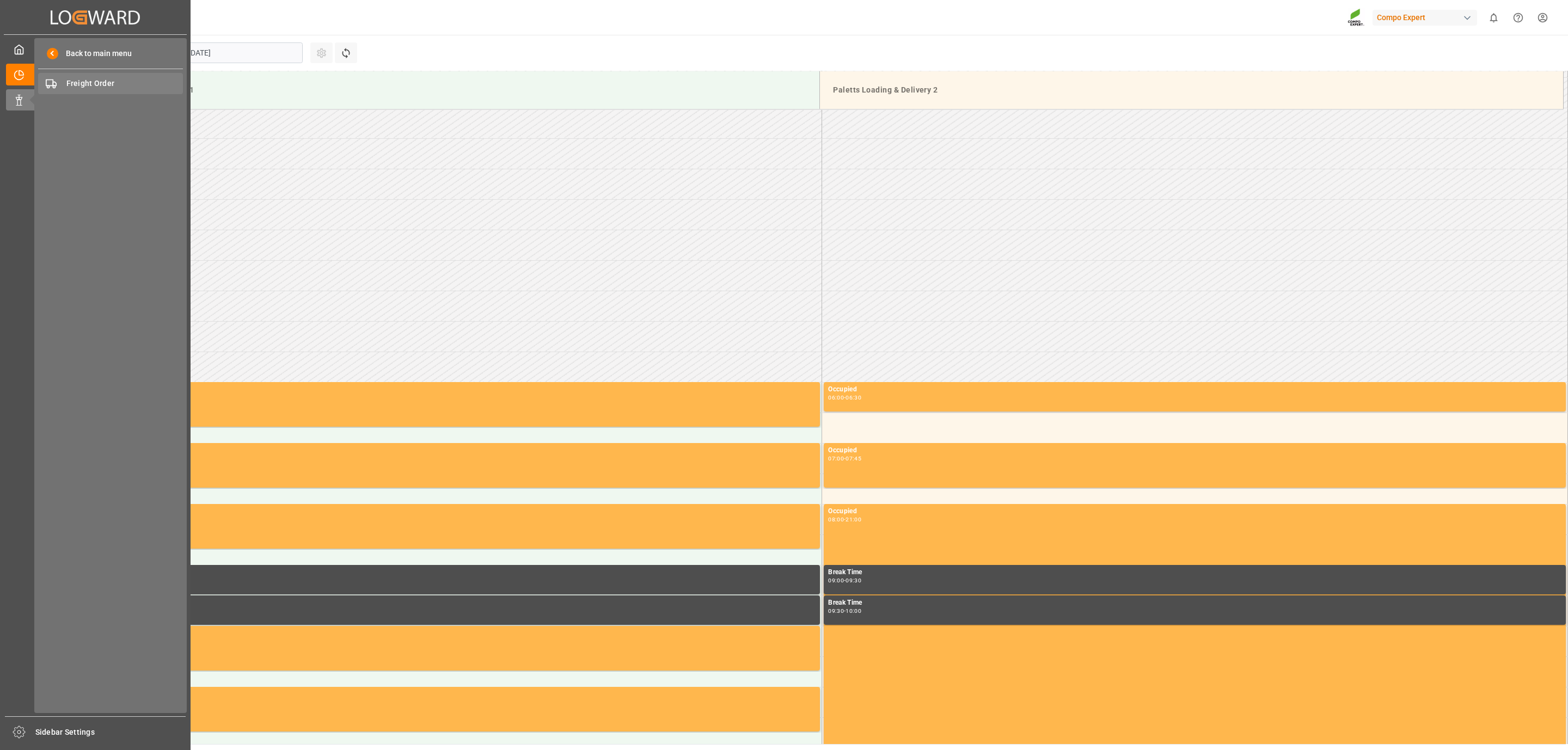
click at [87, 82] on span "Freight Order" at bounding box center [125, 84] width 117 height 11
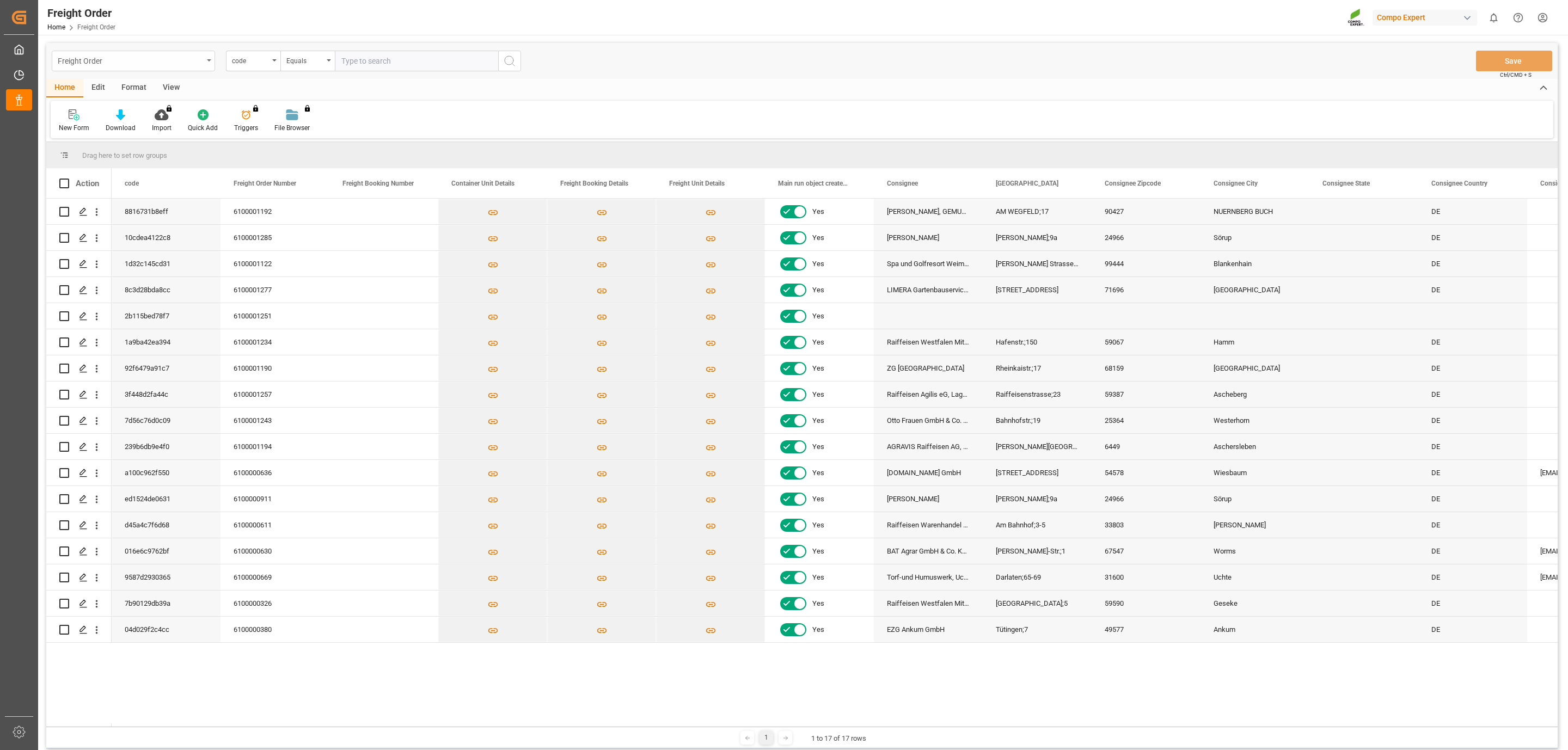
click at [105, 54] on div "Freight Order" at bounding box center [130, 60] width 145 height 13
click at [90, 114] on div "Krefeld" at bounding box center [133, 111] width 162 height 23
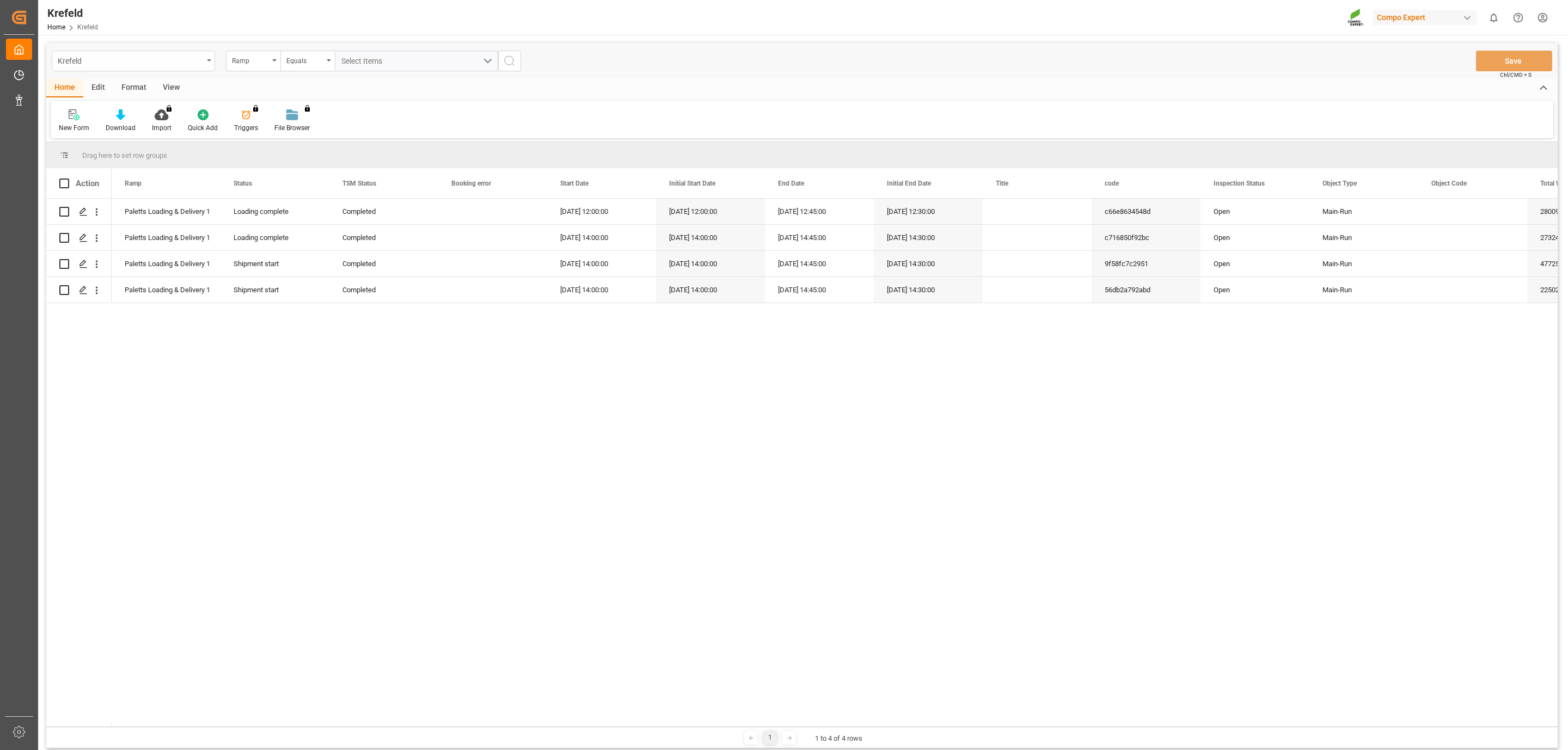
click at [116, 64] on div "Krefeld" at bounding box center [130, 60] width 145 height 13
click at [113, 111] on div "Krefeld" at bounding box center [133, 111] width 162 height 23
click at [101, 66] on div "Krefeld" at bounding box center [130, 60] width 145 height 13
click at [94, 129] on div "Freight Order" at bounding box center [133, 134] width 162 height 23
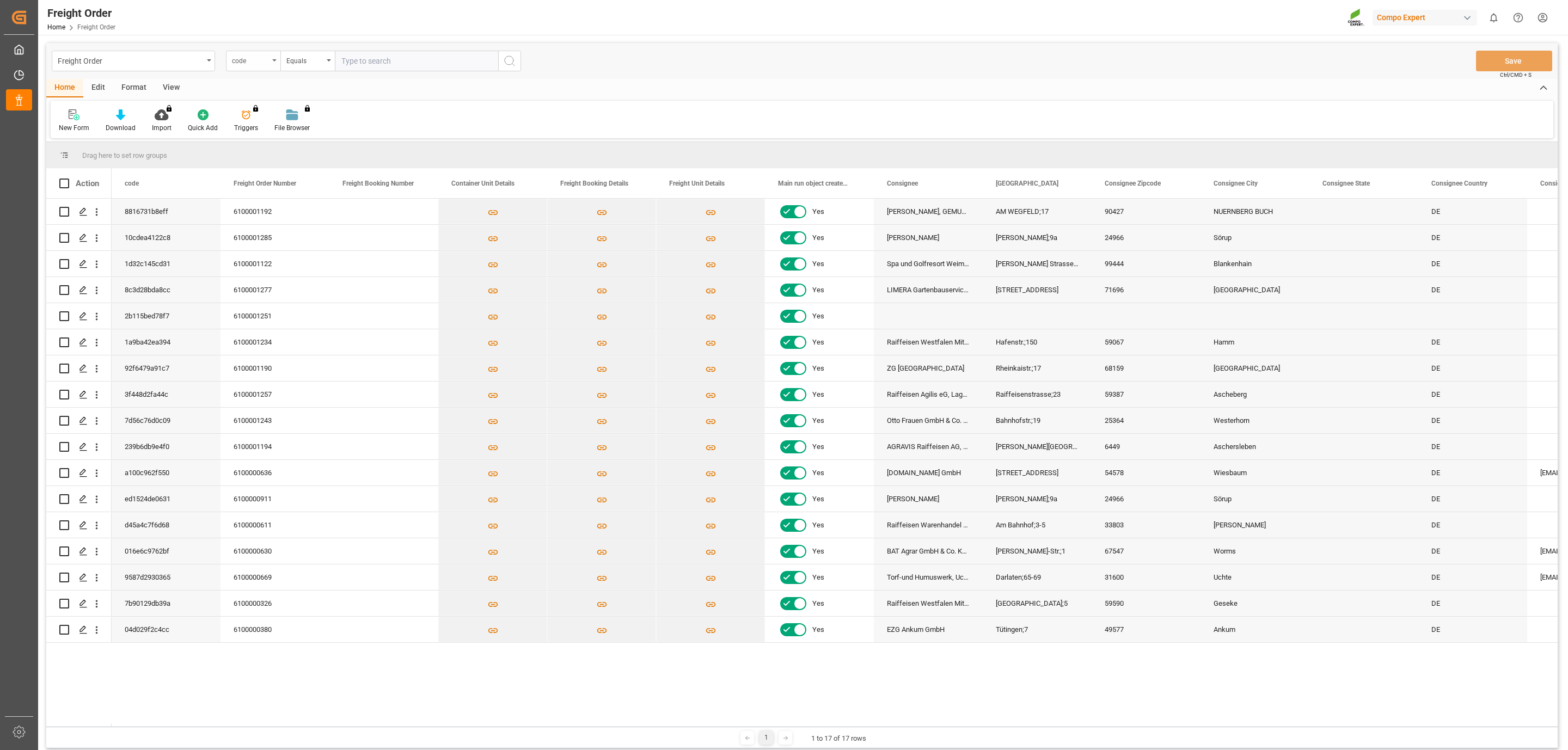
click at [250, 51] on div "code" at bounding box center [253, 60] width 55 height 21
click at [564, 75] on div "Freight Order code code Freight Order Number Freight Booking Number Main run ob…" at bounding box center [802, 61] width 1511 height 36
click at [255, 66] on div "code" at bounding box center [253, 60] width 55 height 21
click at [573, 105] on div "New Form Download Import You don't have permission for this feature. Contact ad…" at bounding box center [801, 119] width 1502 height 38
click at [99, 235] on icon "open menu" at bounding box center [96, 238] width 11 height 11
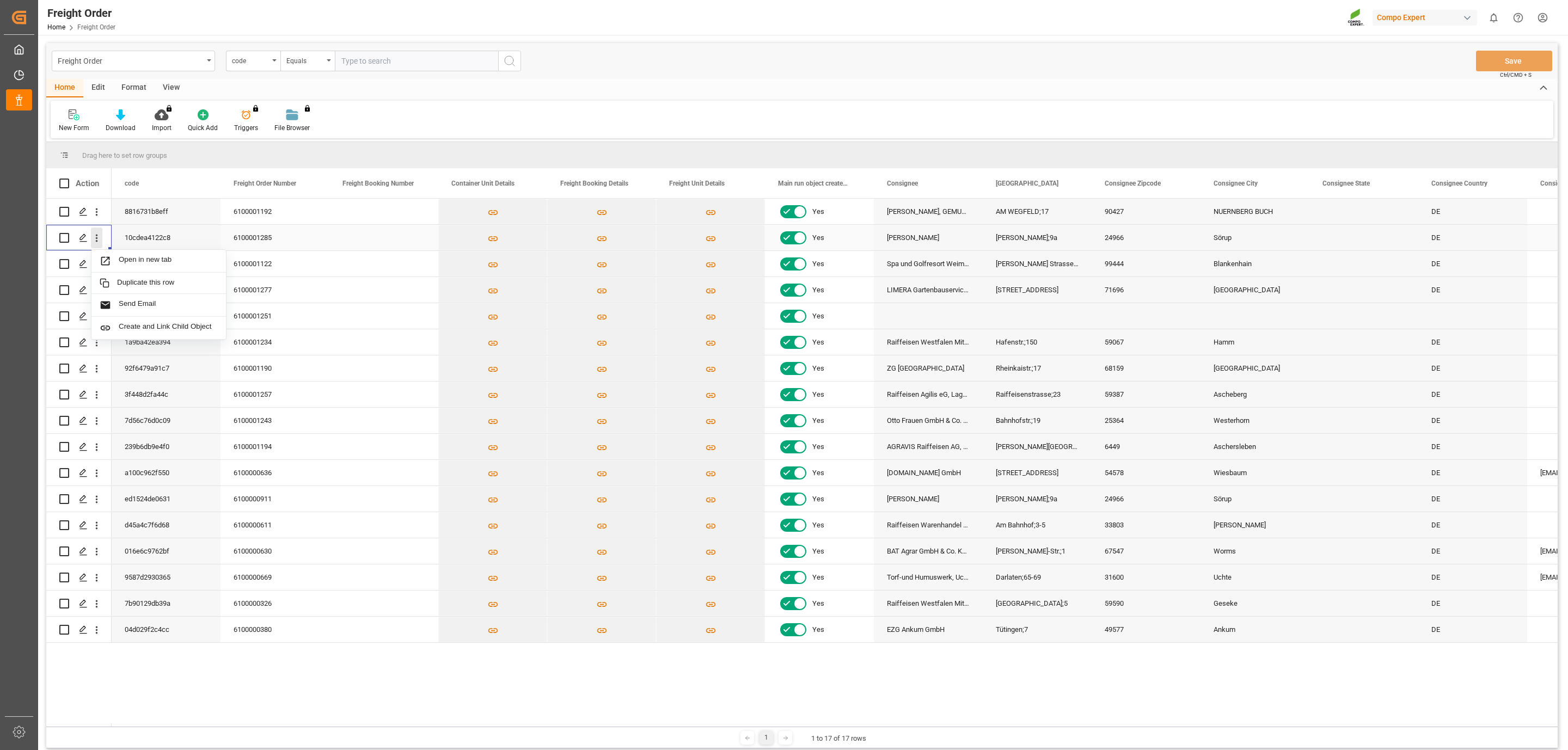
click at [99, 235] on icon "close menu" at bounding box center [96, 238] width 11 height 11
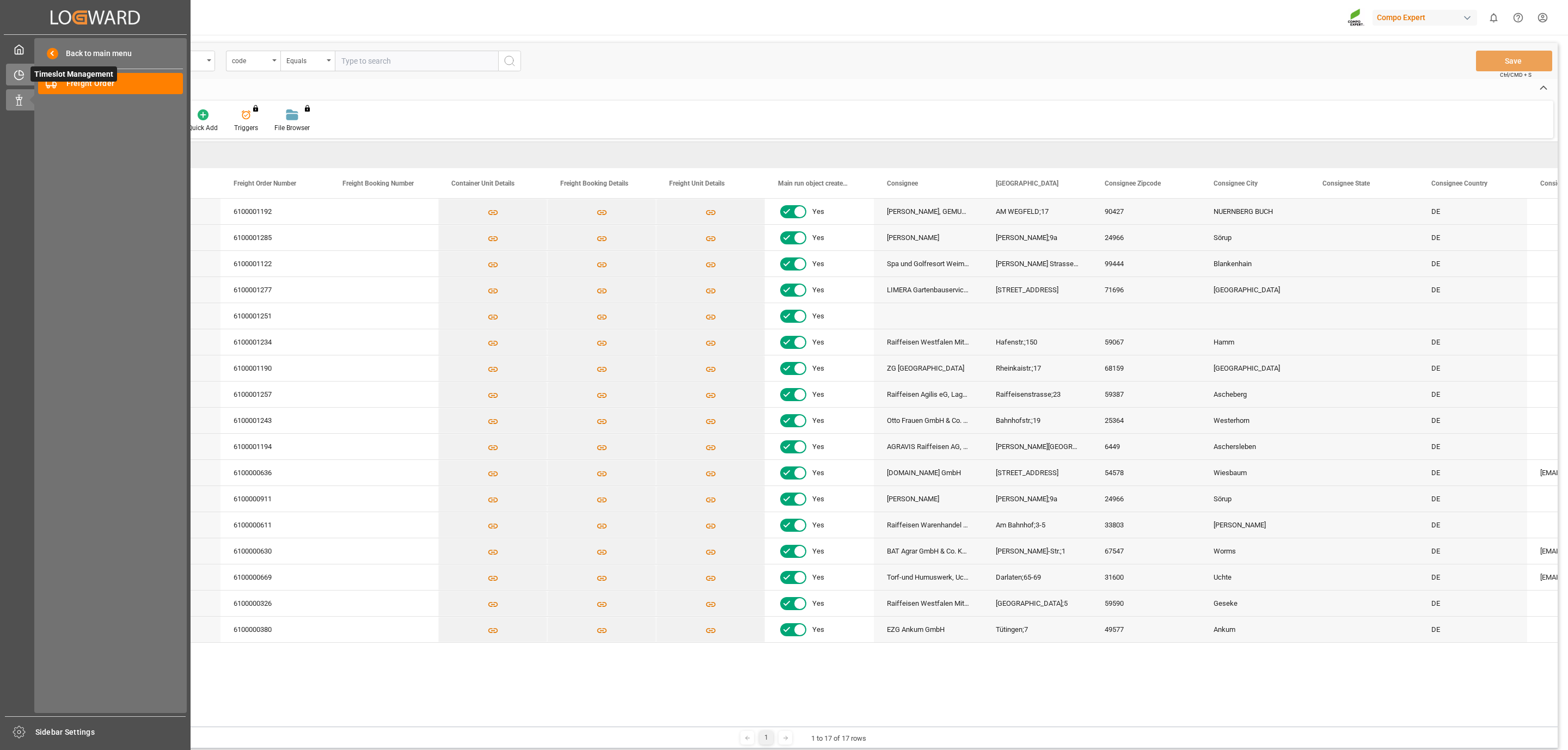
click at [25, 72] on div "Timeslot Management Timeslot Management" at bounding box center [95, 75] width 179 height 21
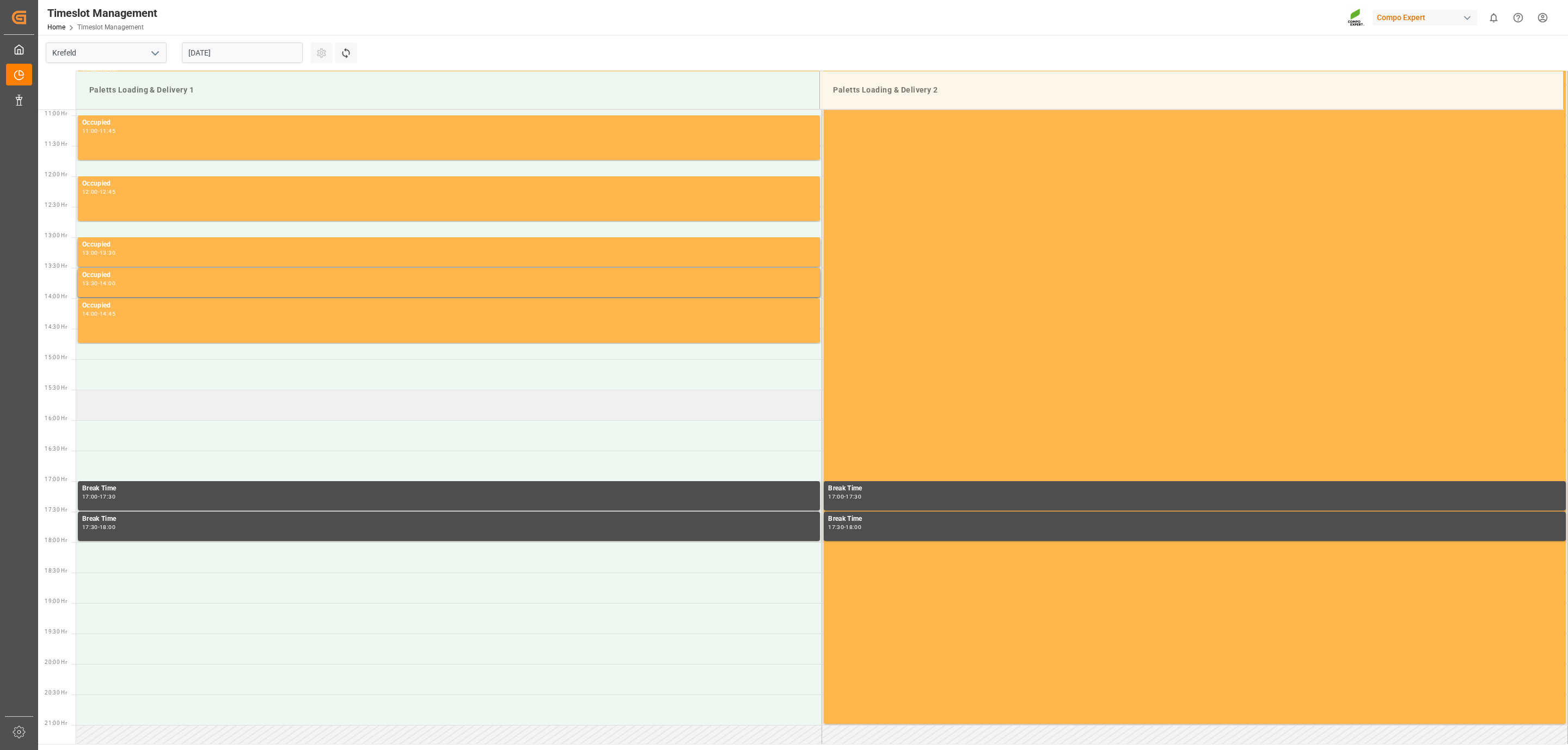
scroll to position [829, 0]
